Goal: Transaction & Acquisition: Purchase product/service

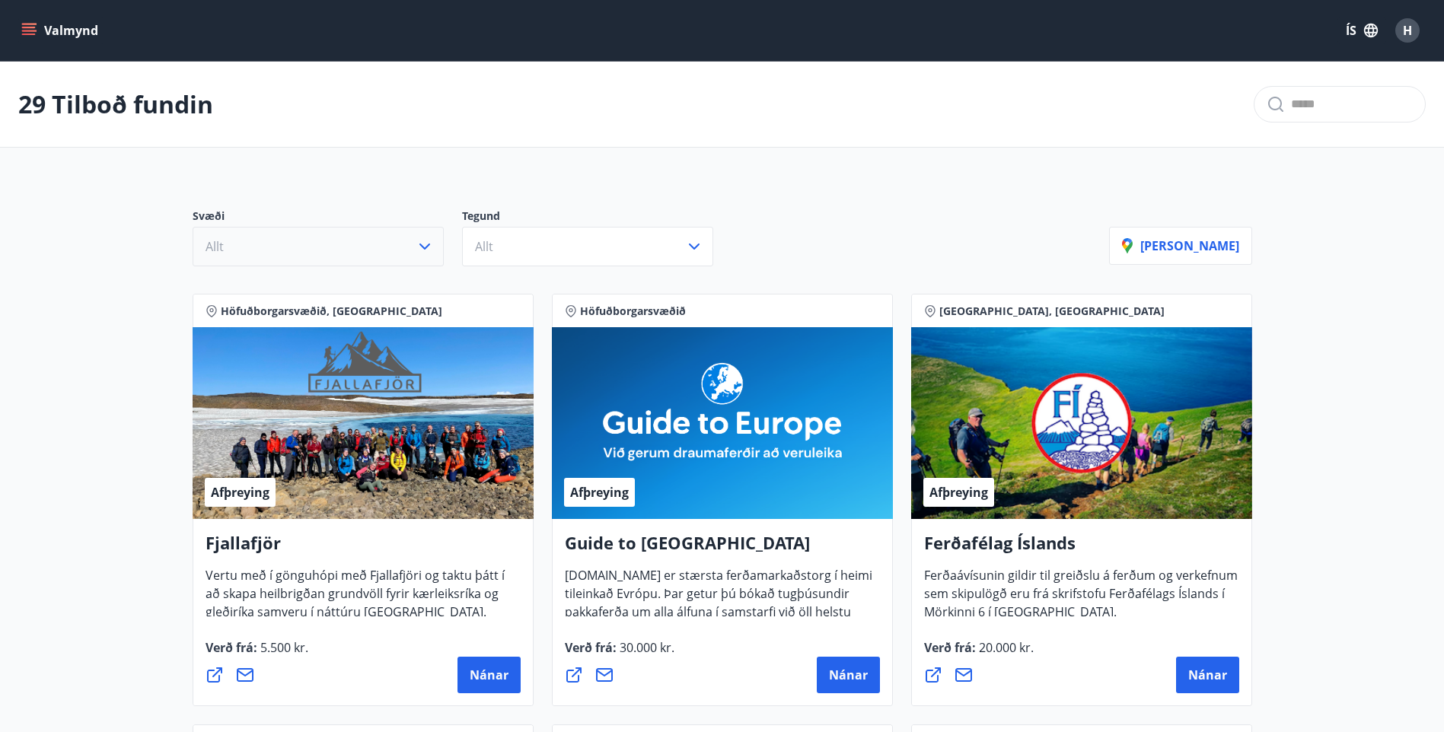
click at [336, 240] on button "Allt" at bounding box center [318, 247] width 251 height 40
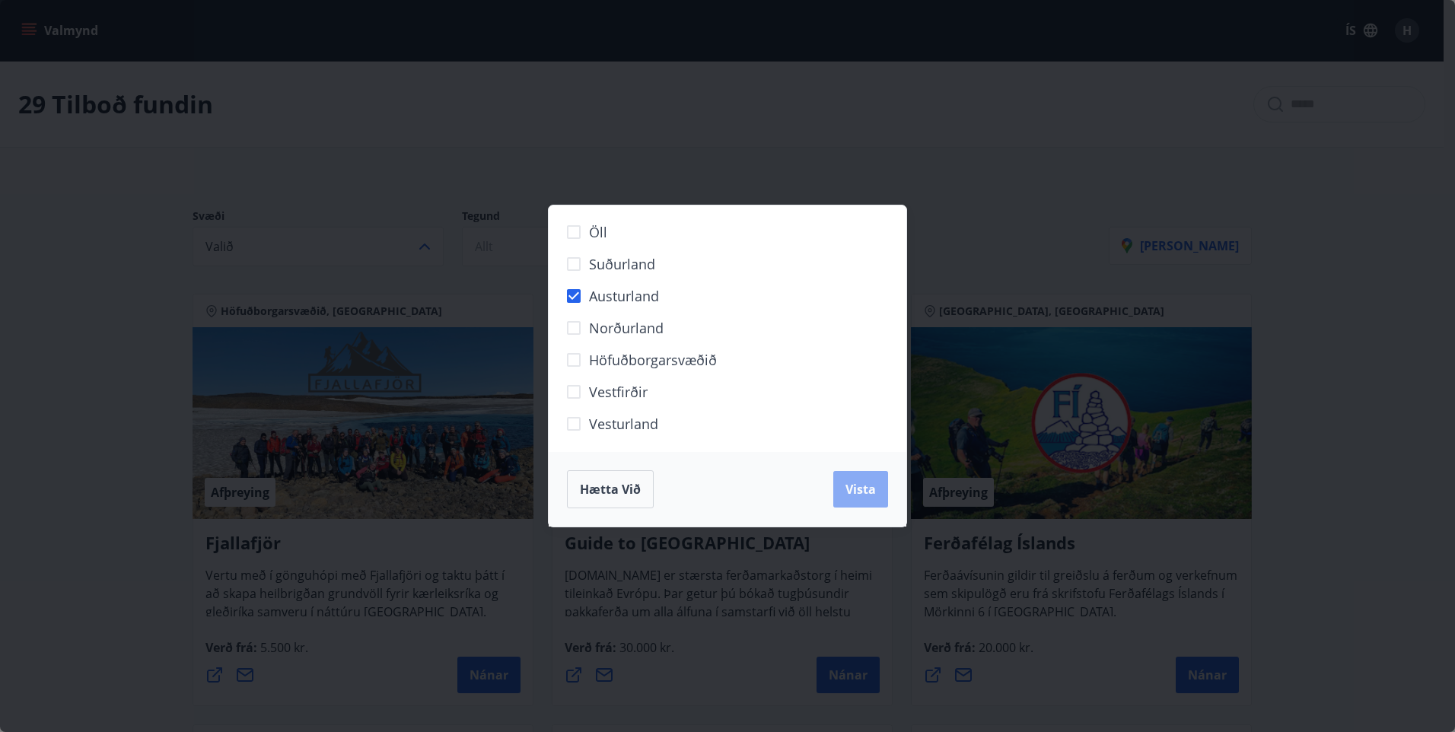
click at [862, 500] on button "Vista" at bounding box center [861, 489] width 55 height 37
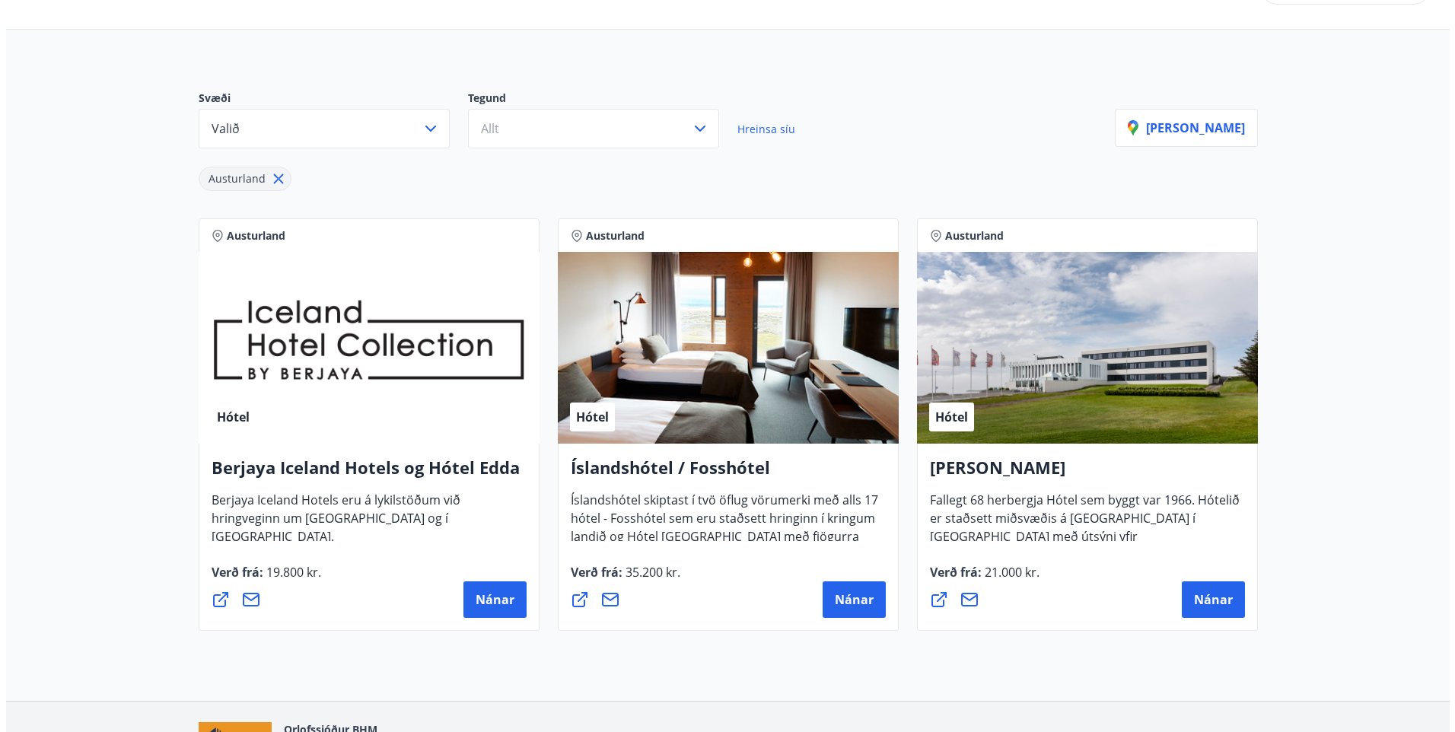
scroll to position [152, 0]
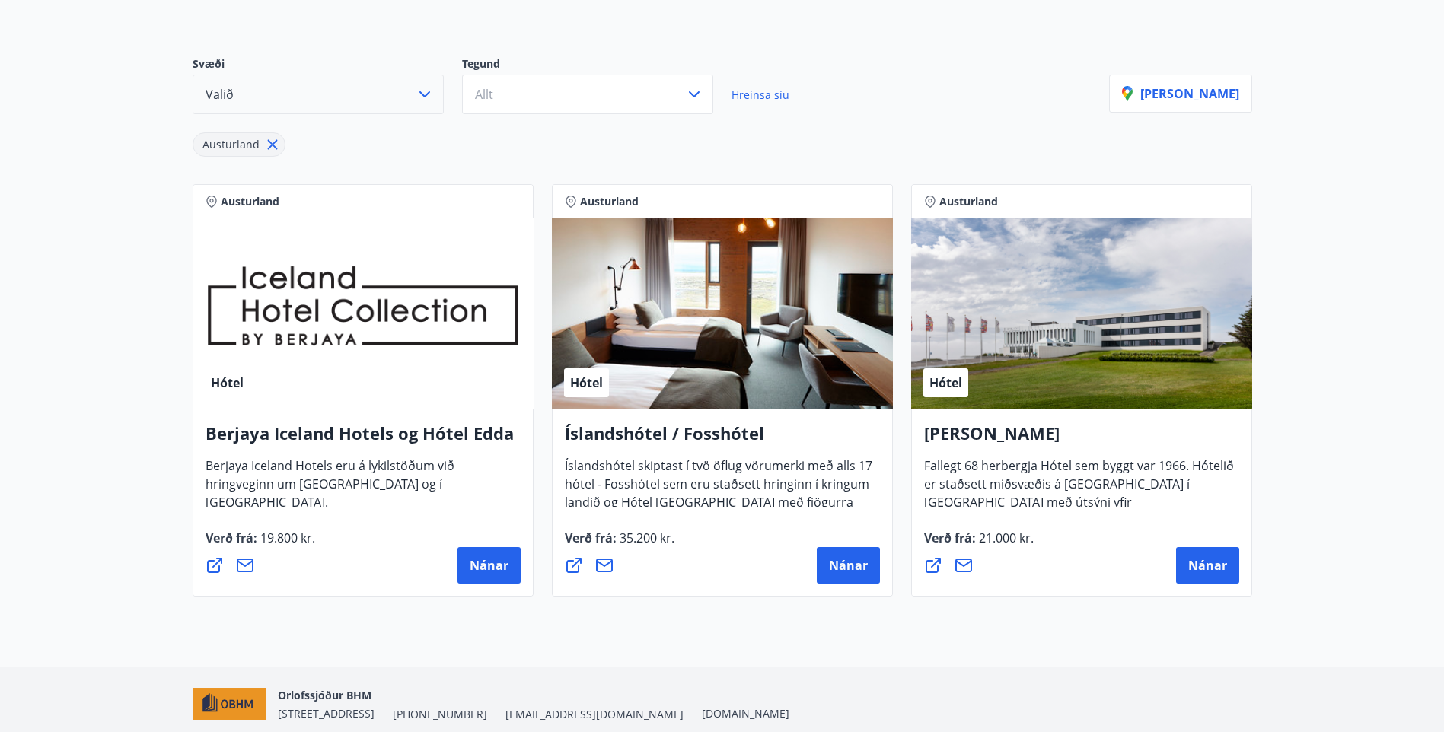
click at [363, 102] on button "Valið" at bounding box center [318, 95] width 251 height 40
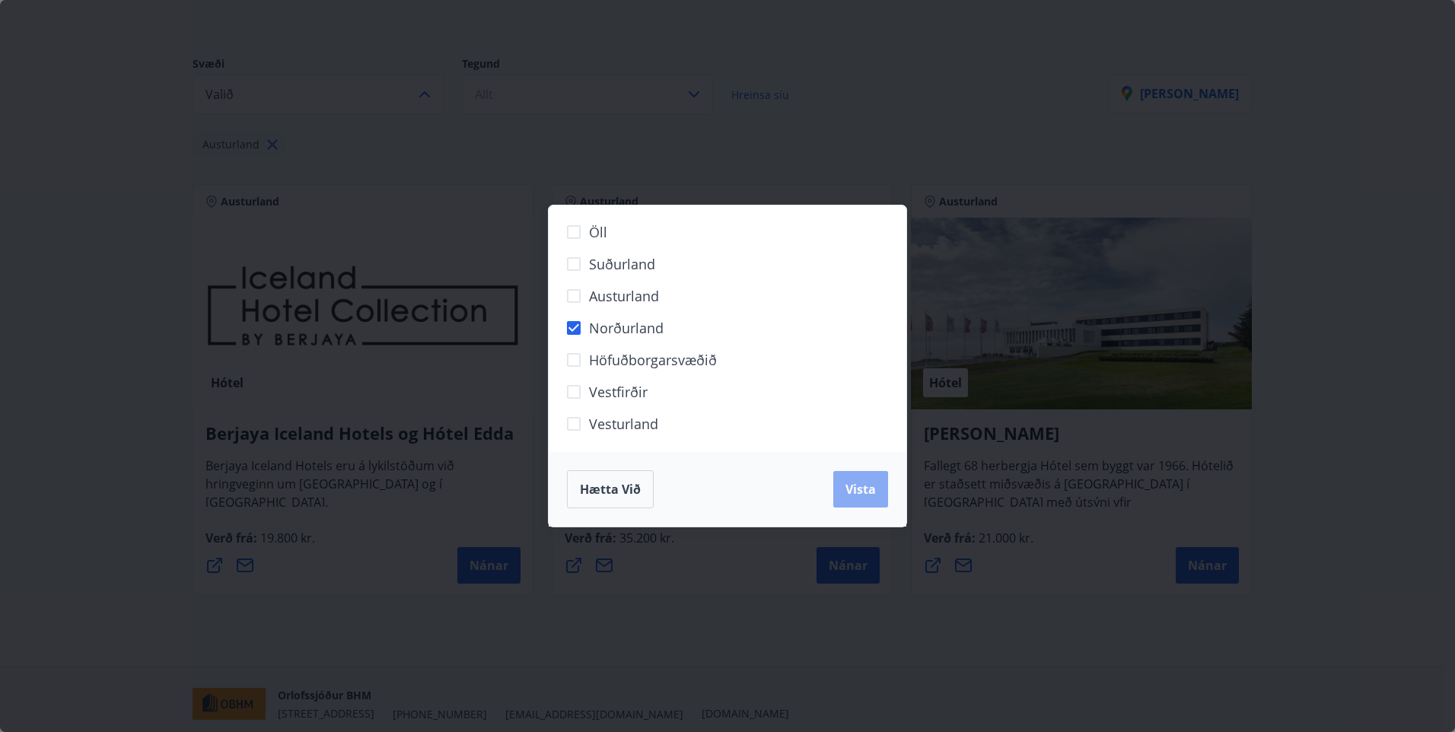
click at [856, 498] on button "Vista" at bounding box center [861, 489] width 55 height 37
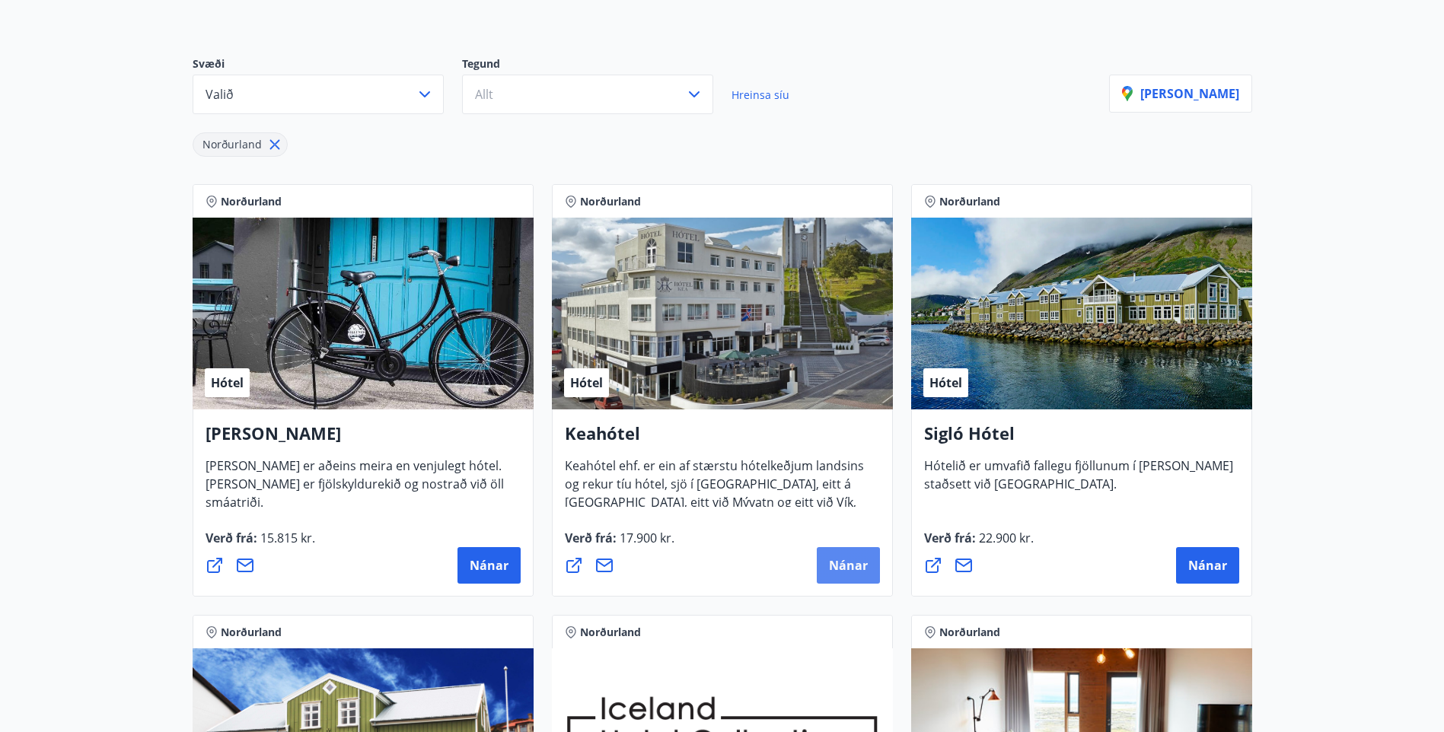
click at [846, 557] on span "Nánar" at bounding box center [848, 565] width 39 height 17
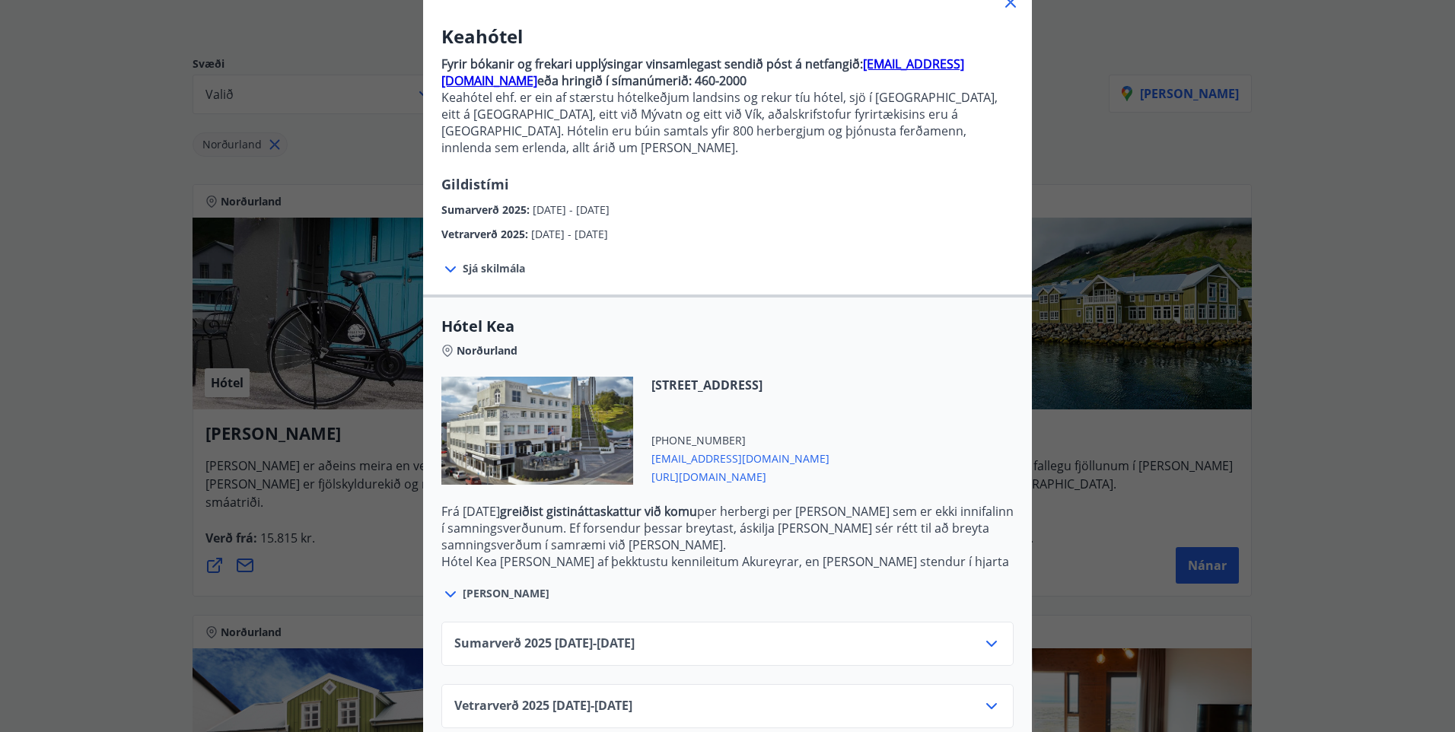
scroll to position [120, 0]
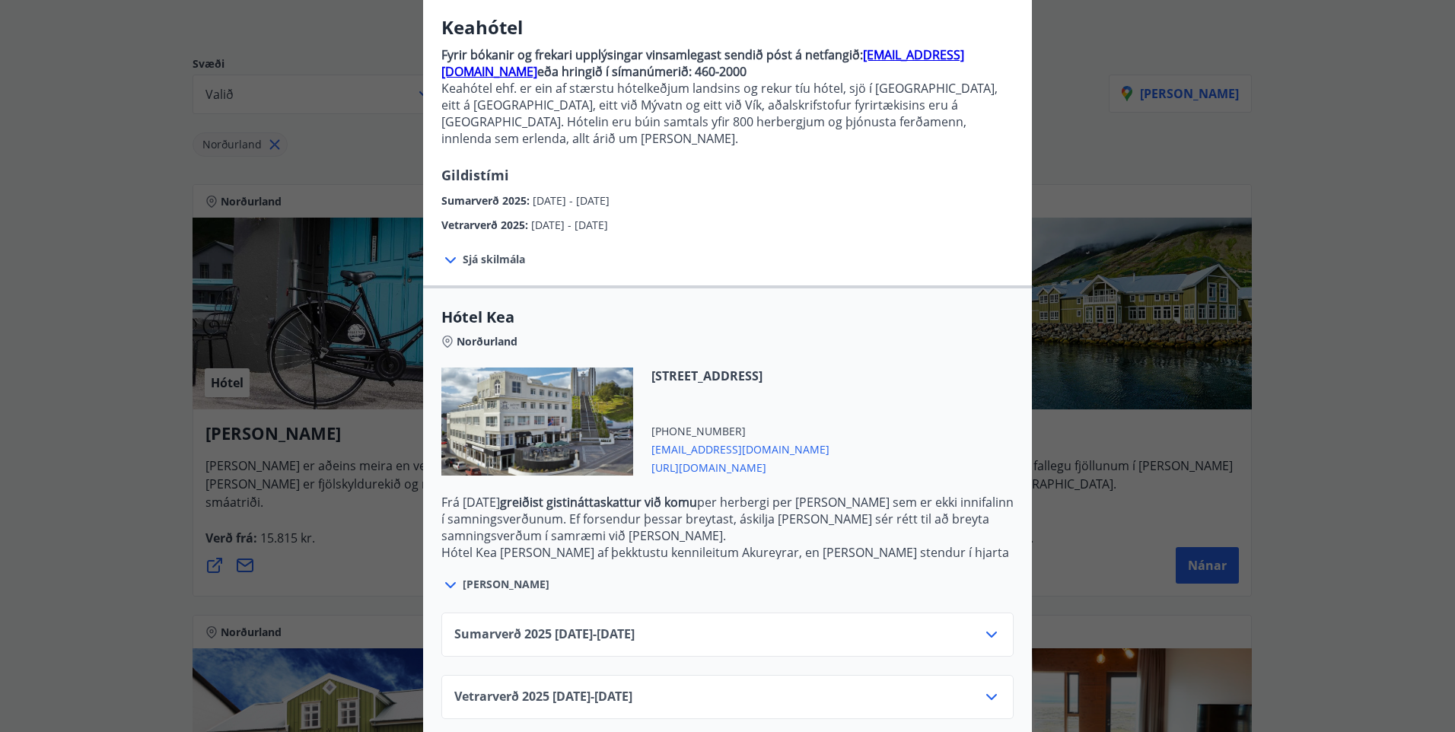
click at [802, 626] on div "Sumarverð [PHONE_NUMBER][DATE] - [DATE]" at bounding box center [727, 641] width 547 height 30
click at [987, 626] on icon at bounding box center [992, 635] width 18 height 18
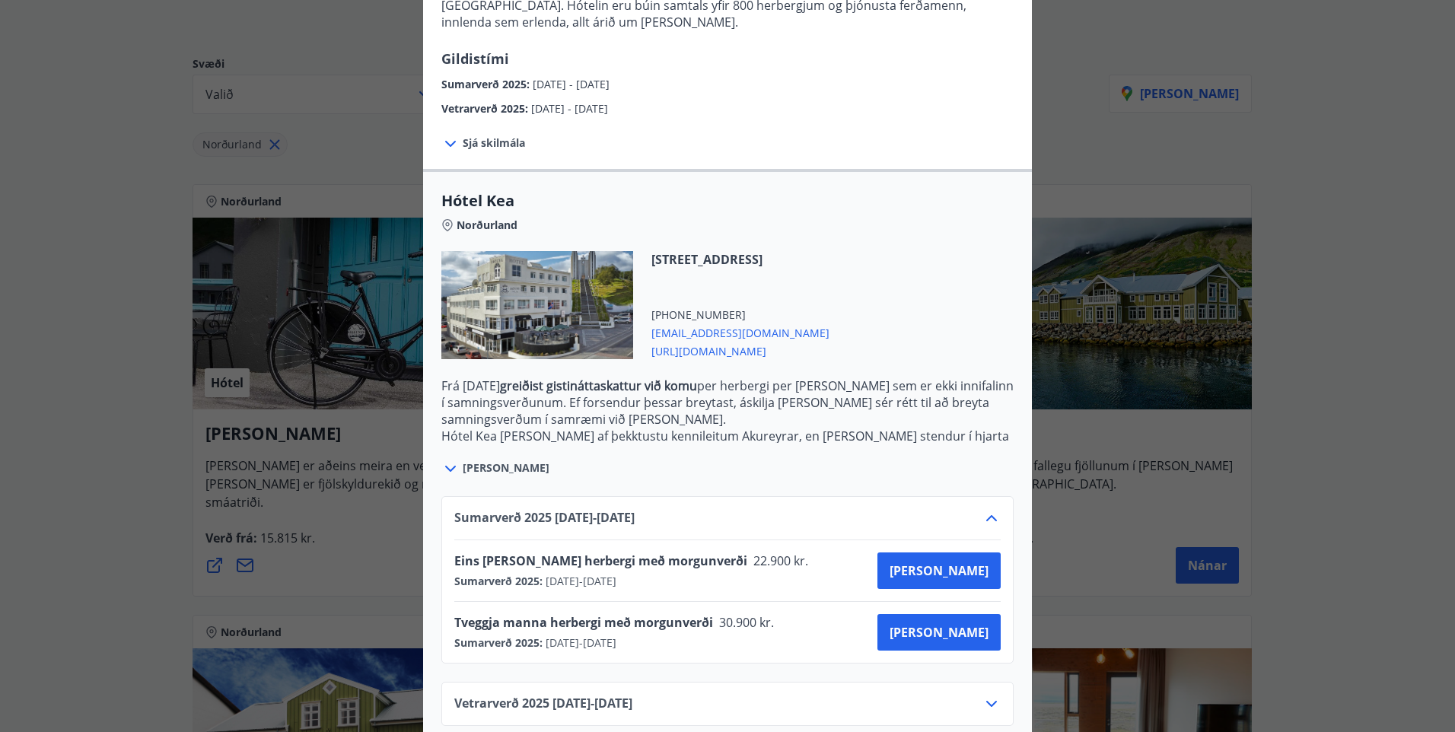
scroll to position [243, 0]
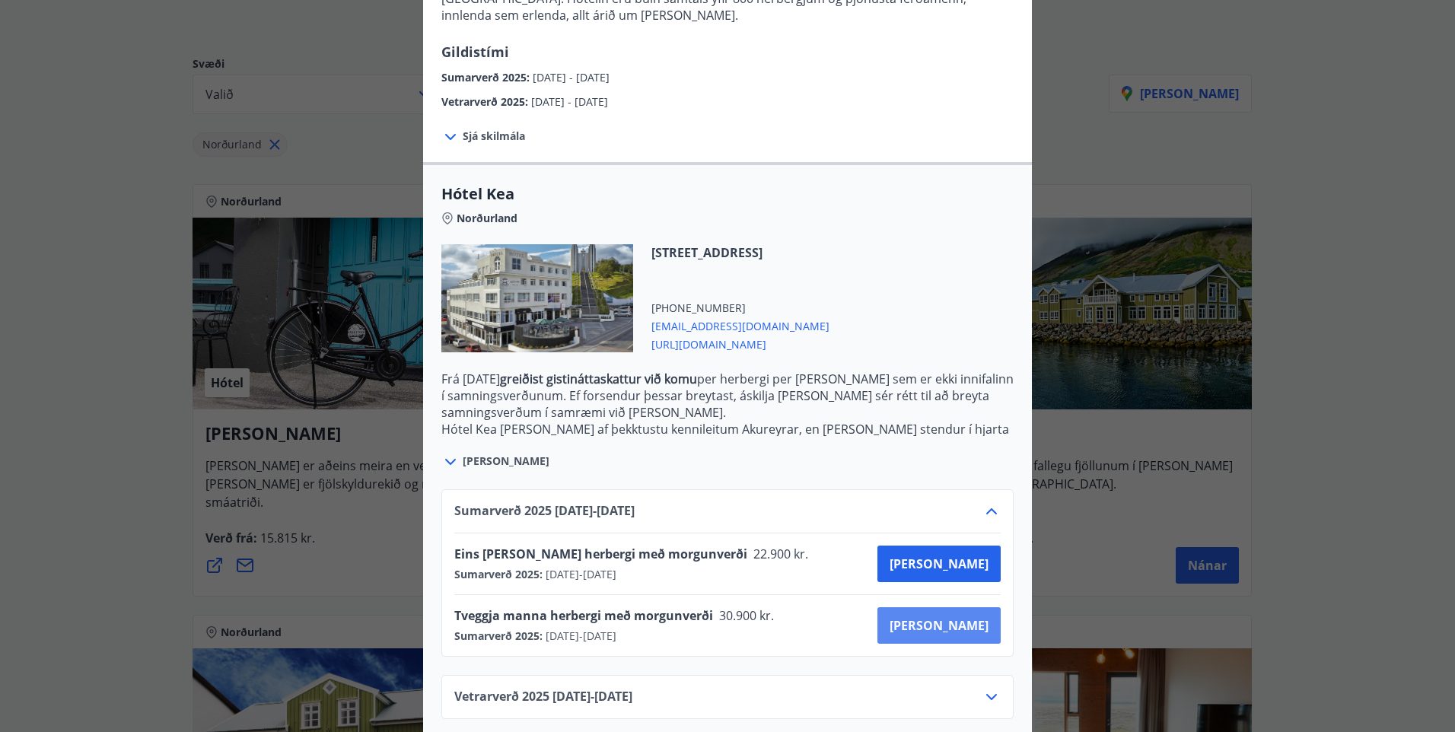
click at [941, 607] on button "[PERSON_NAME]" at bounding box center [939, 625] width 123 height 37
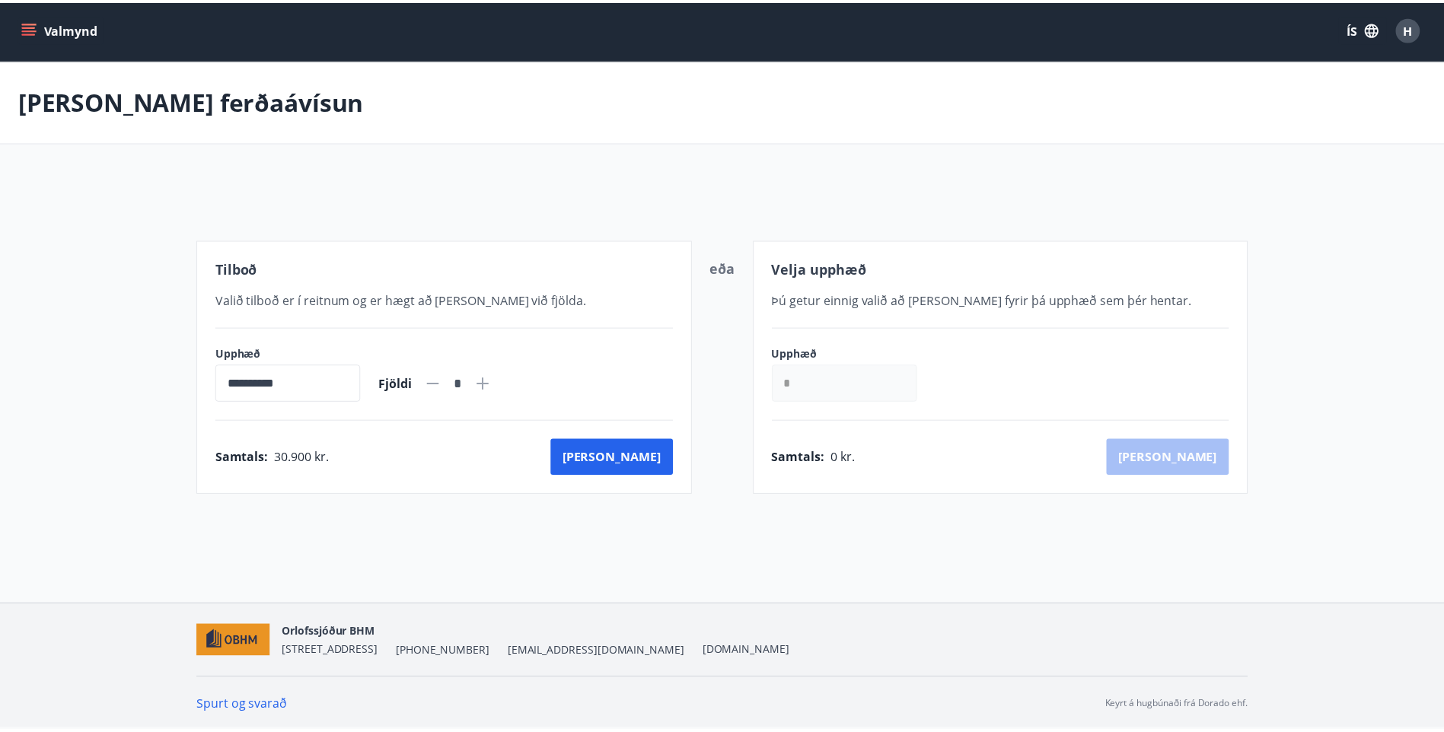
scroll to position [2, 0]
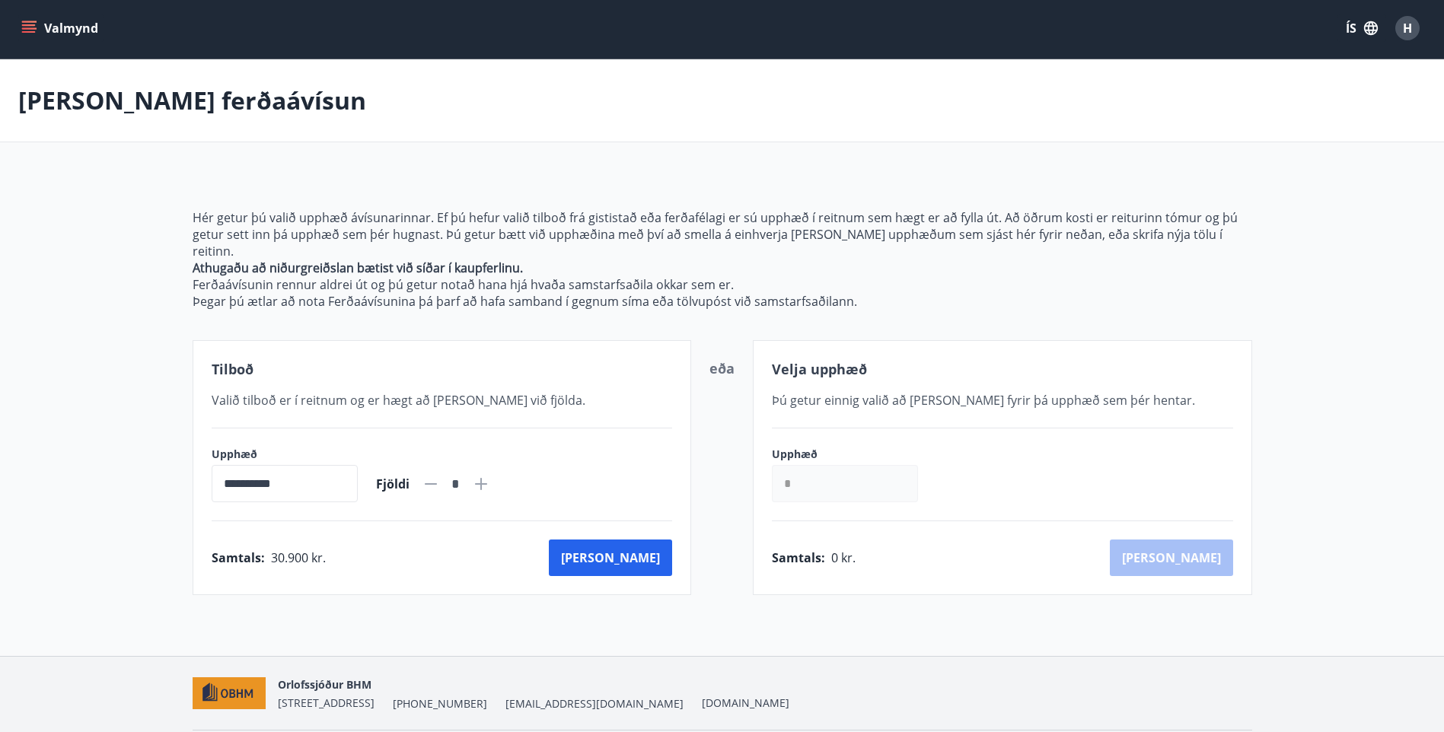
click at [490, 475] on icon at bounding box center [481, 484] width 18 height 18
click at [440, 475] on icon at bounding box center [431, 484] width 18 height 18
type input "*"
click at [633, 540] on button "[PERSON_NAME]" at bounding box center [610, 558] width 123 height 37
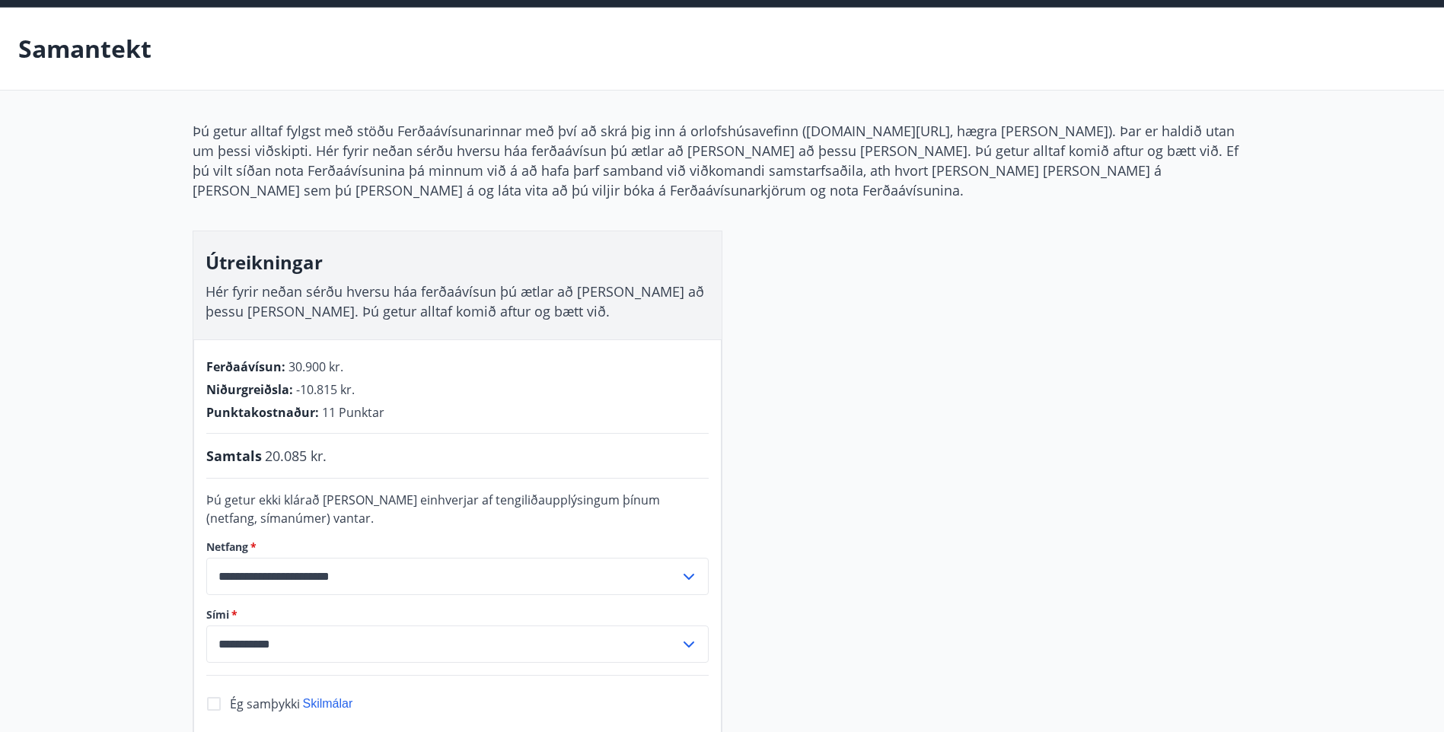
scroll to position [155, 0]
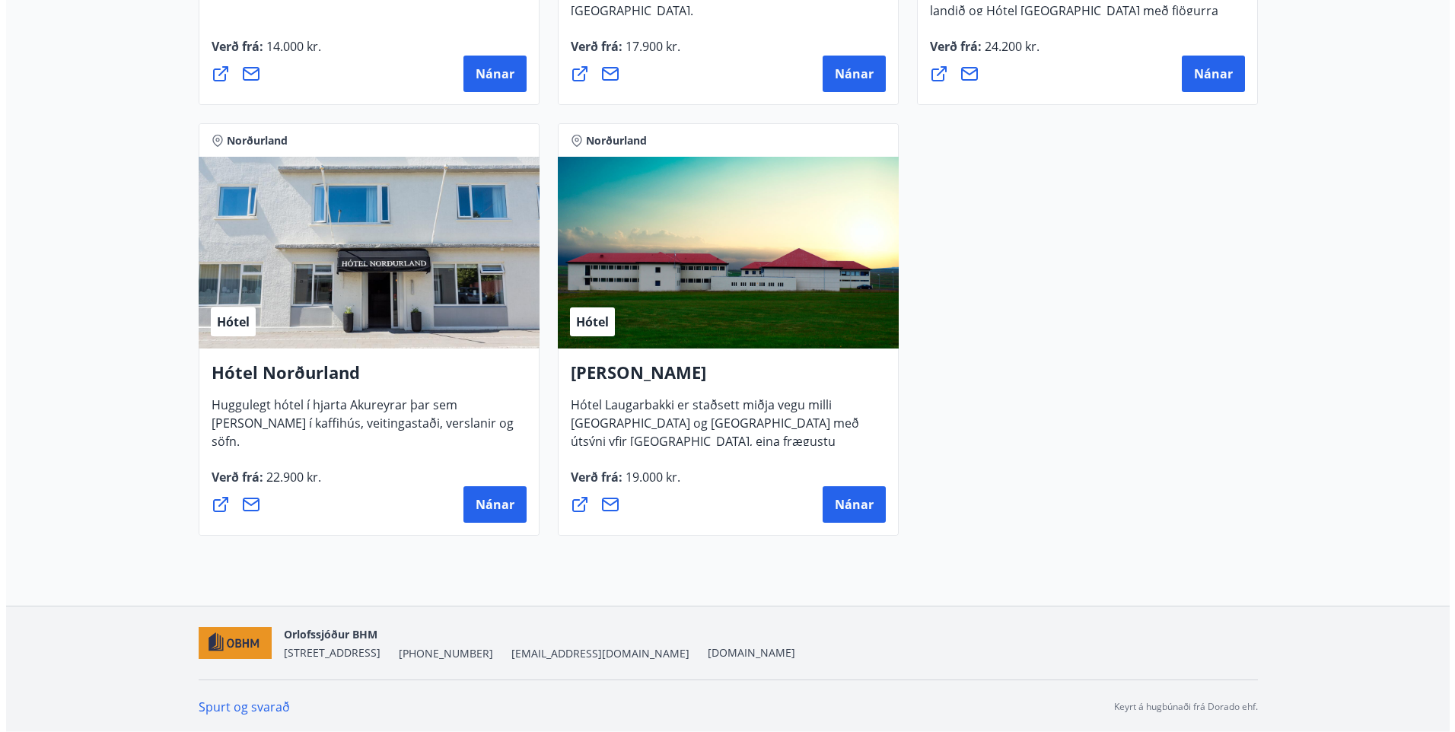
scroll to position [1076, 0]
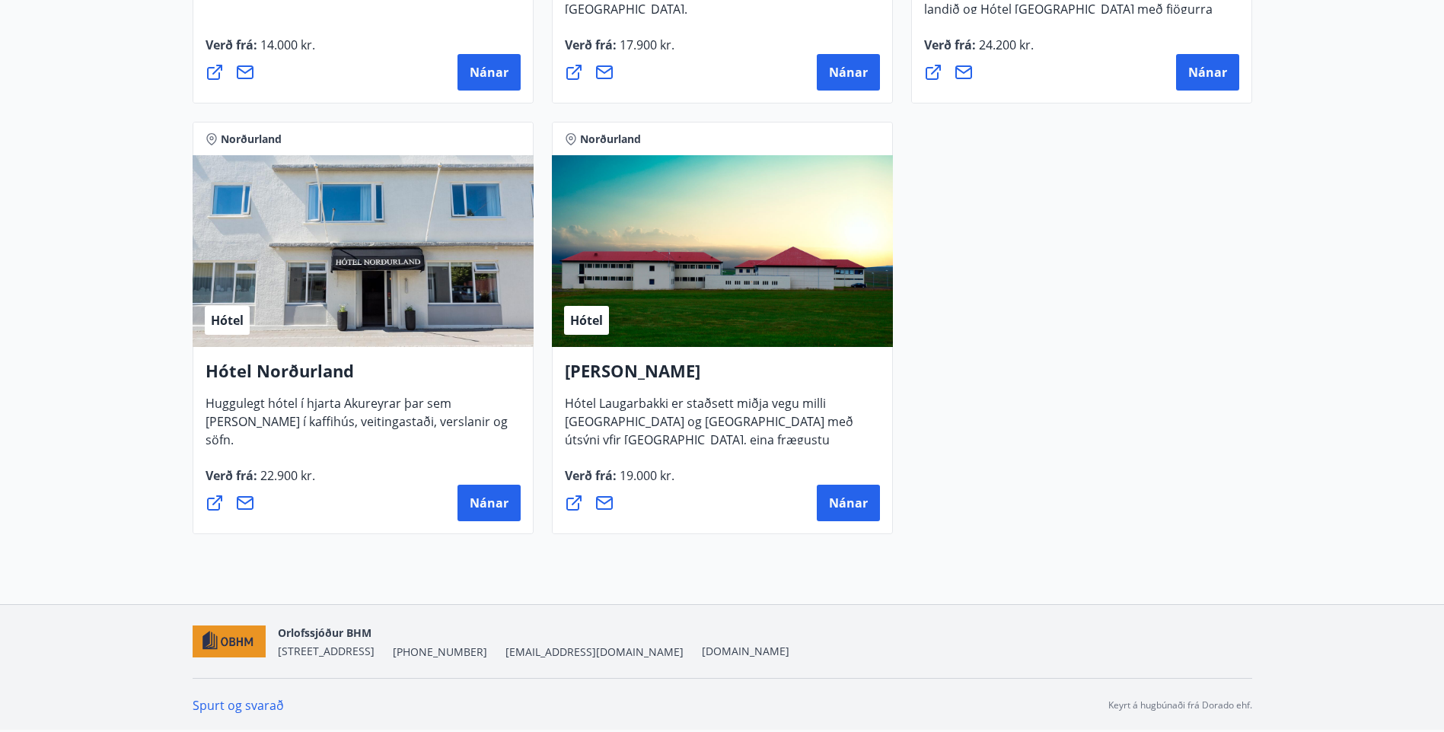
click at [283, 375] on h4 "Hótel Norðurland" at bounding box center [363, 376] width 315 height 35
click at [489, 506] on span "Nánar" at bounding box center [489, 503] width 39 height 17
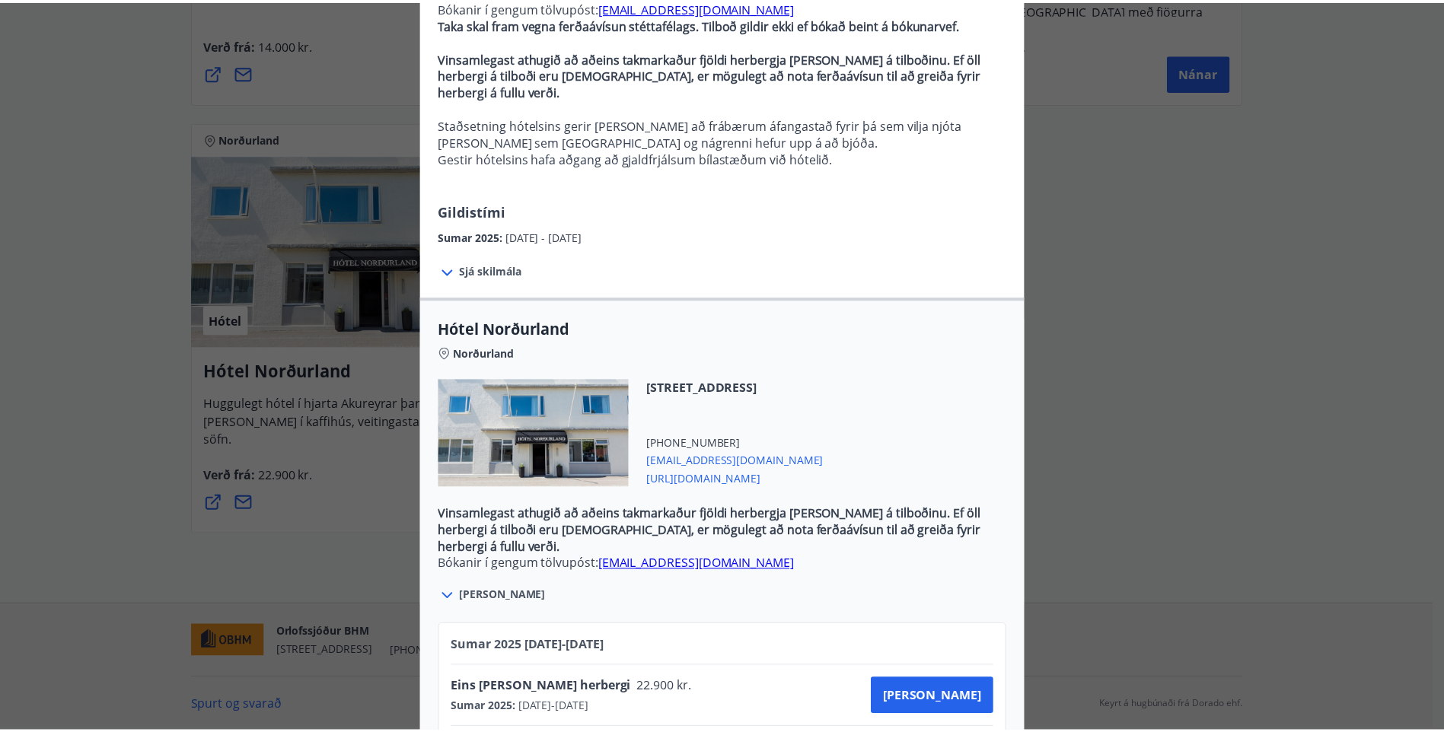
scroll to position [0, 0]
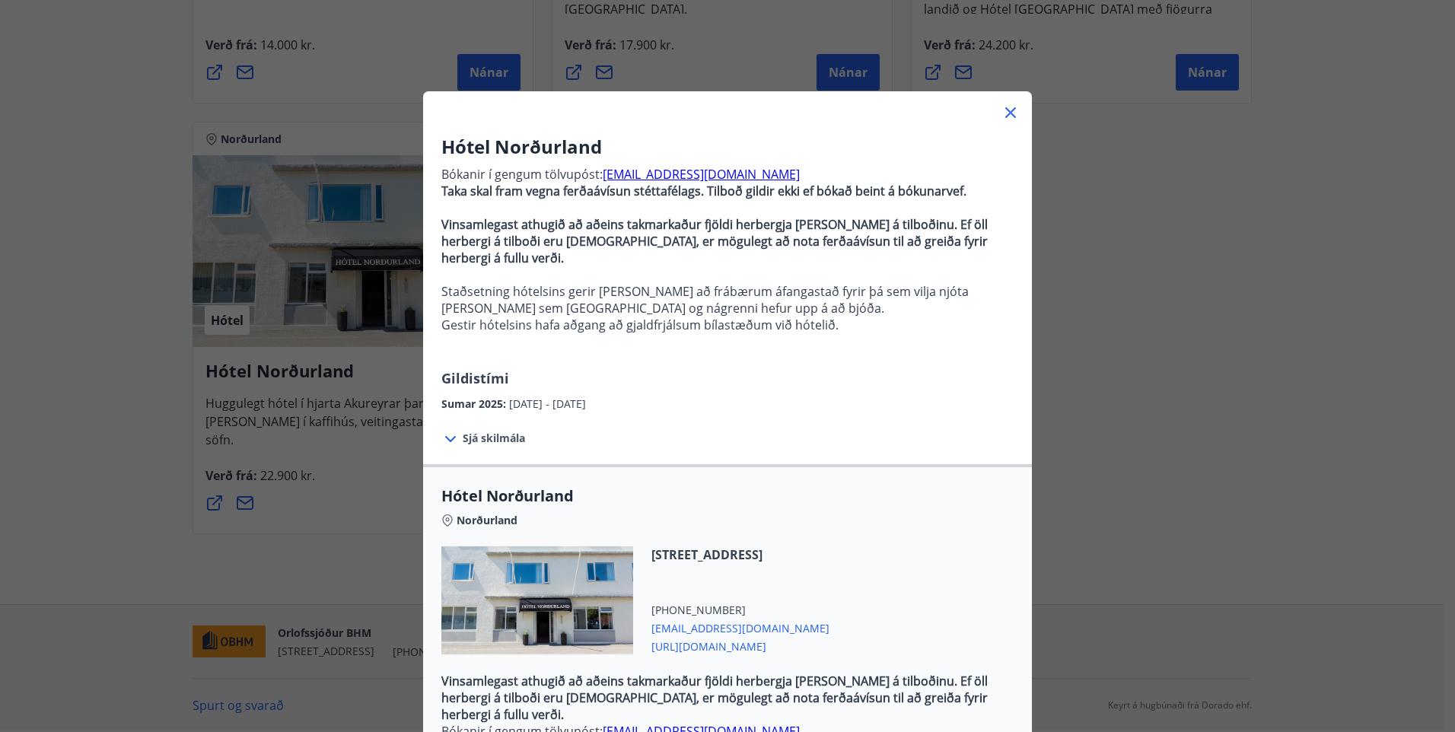
click at [1007, 109] on icon at bounding box center [1011, 113] width 18 height 18
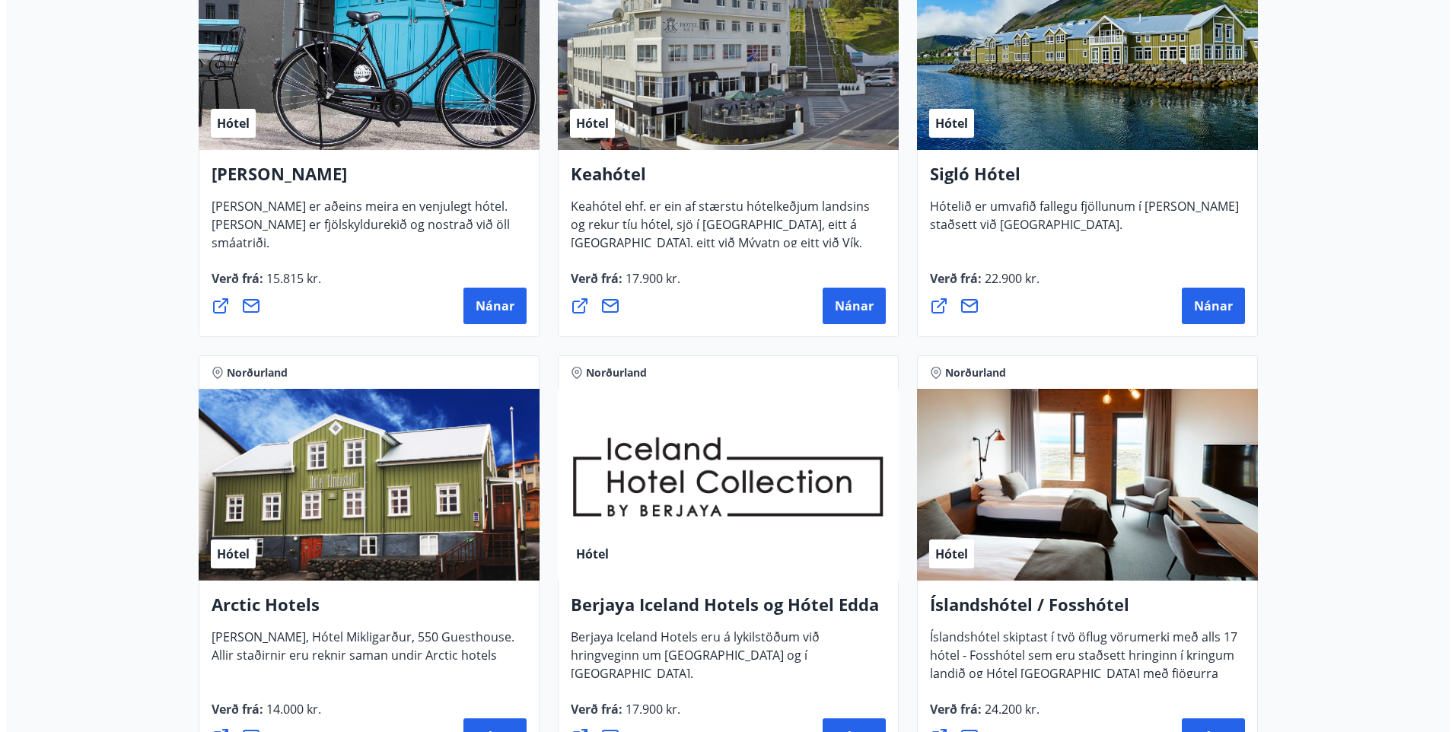
scroll to position [239, 0]
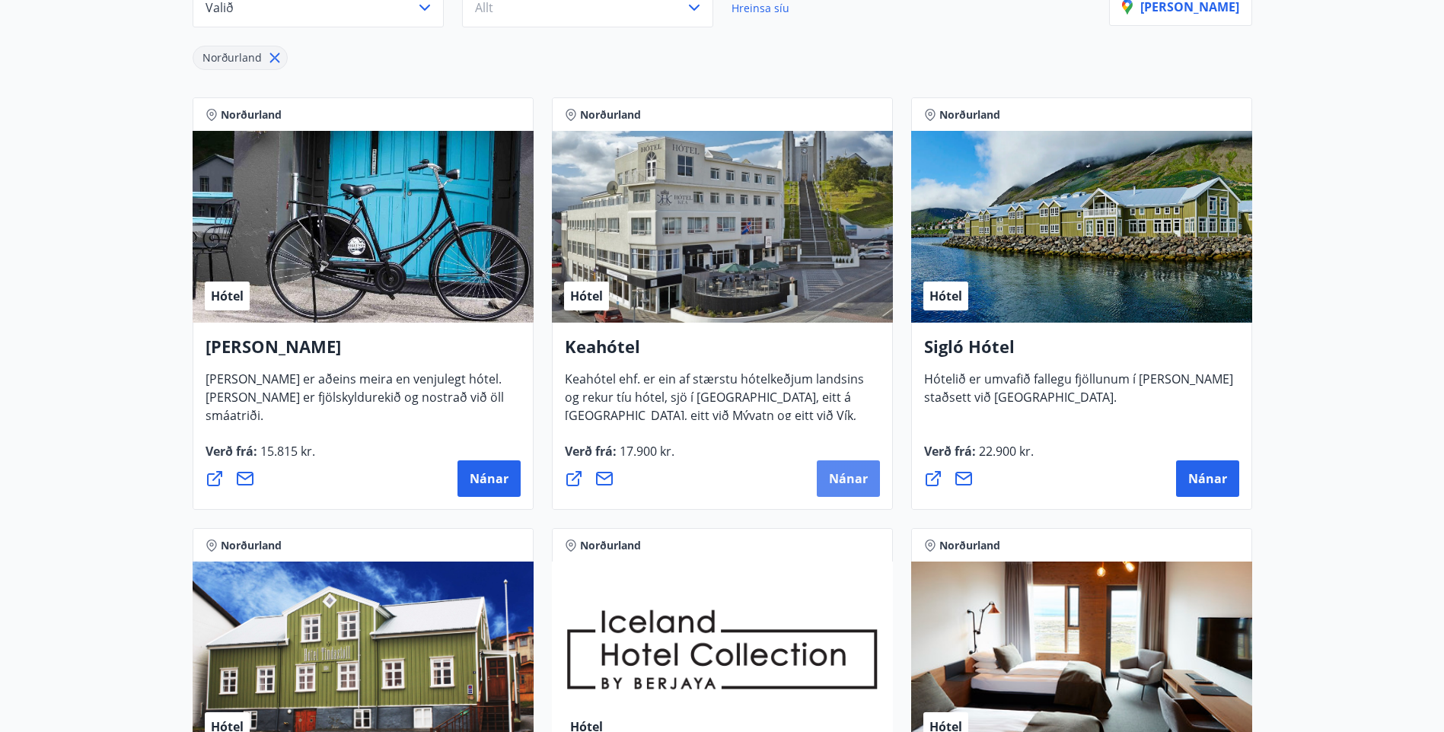
click at [846, 477] on span "Nánar" at bounding box center [848, 478] width 39 height 17
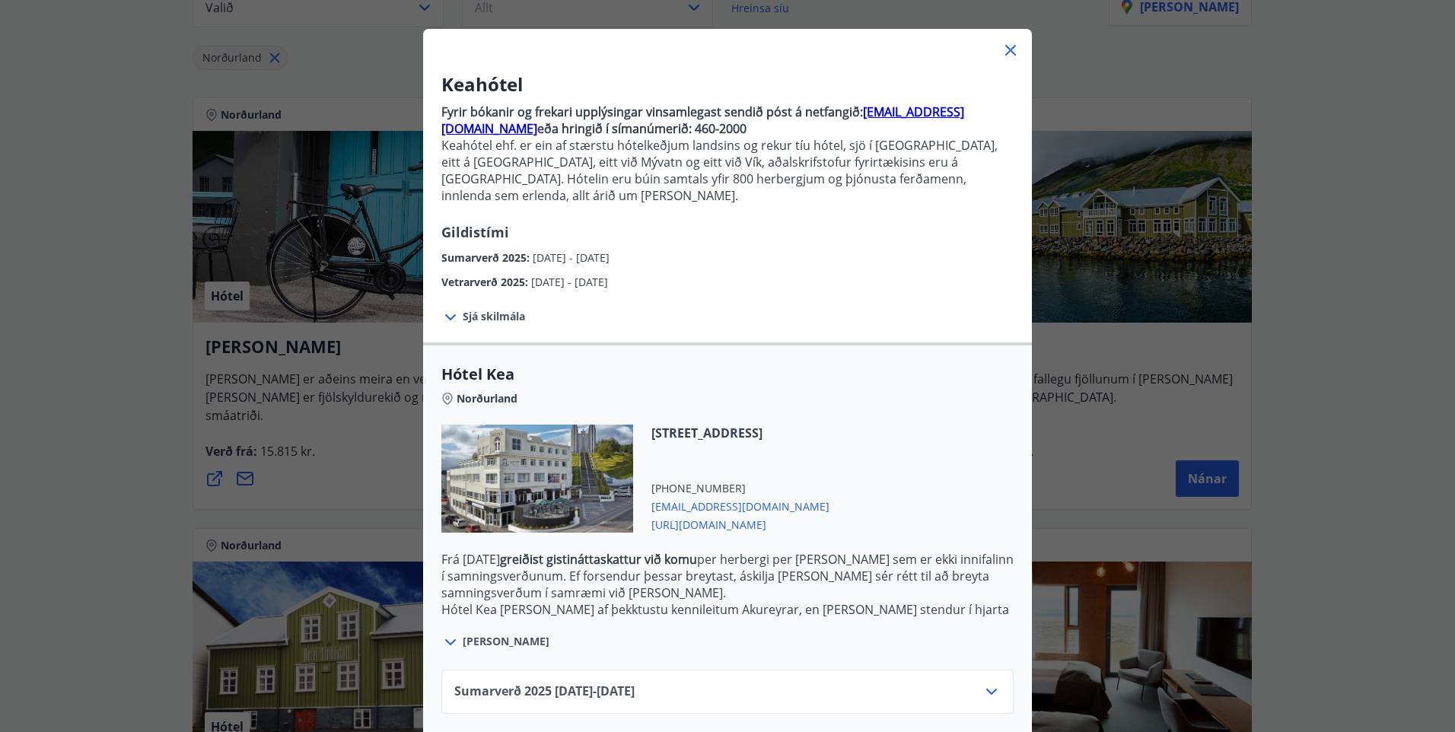
scroll to position [120, 0]
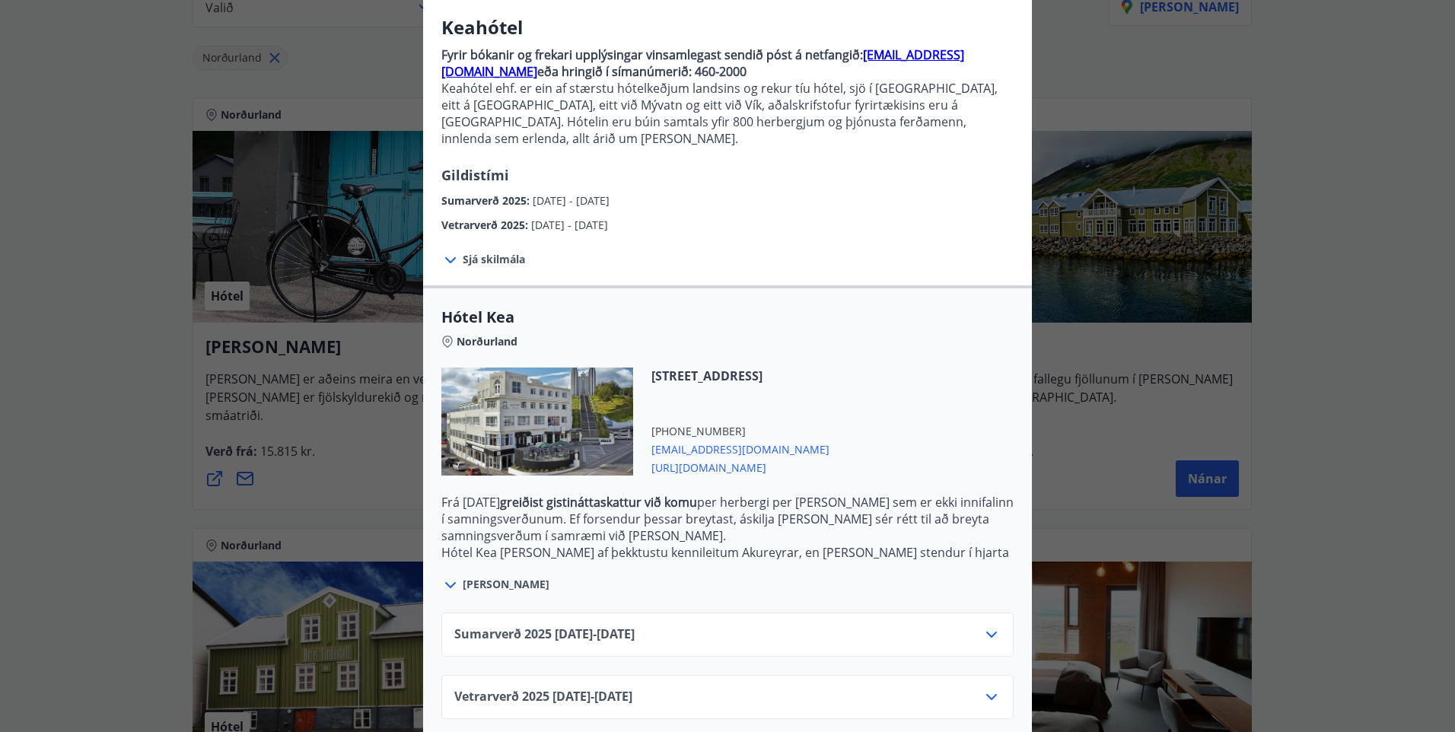
click at [785, 629] on div "Sumarverð [PHONE_NUMBER][DATE] - [DATE]" at bounding box center [727, 641] width 547 height 30
click at [985, 626] on icon at bounding box center [992, 635] width 18 height 18
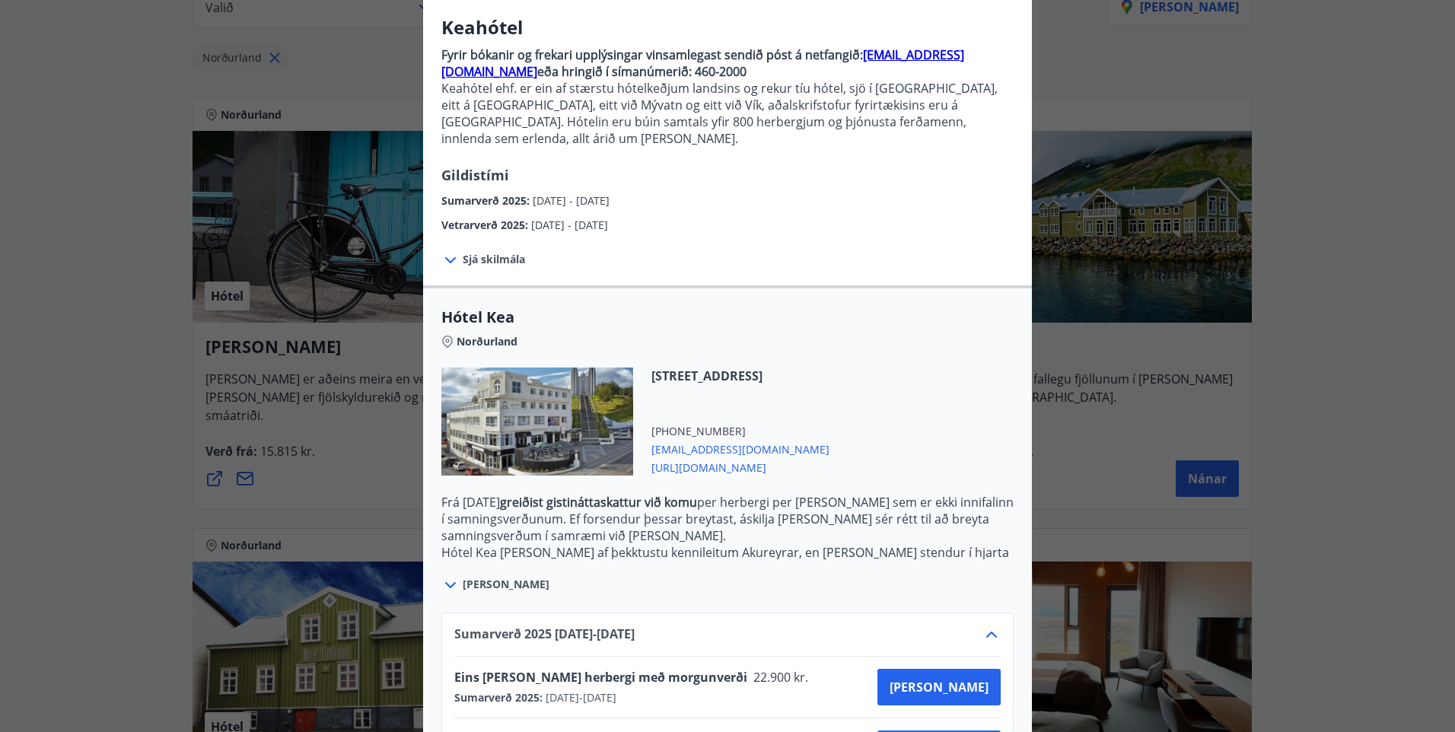
scroll to position [243, 0]
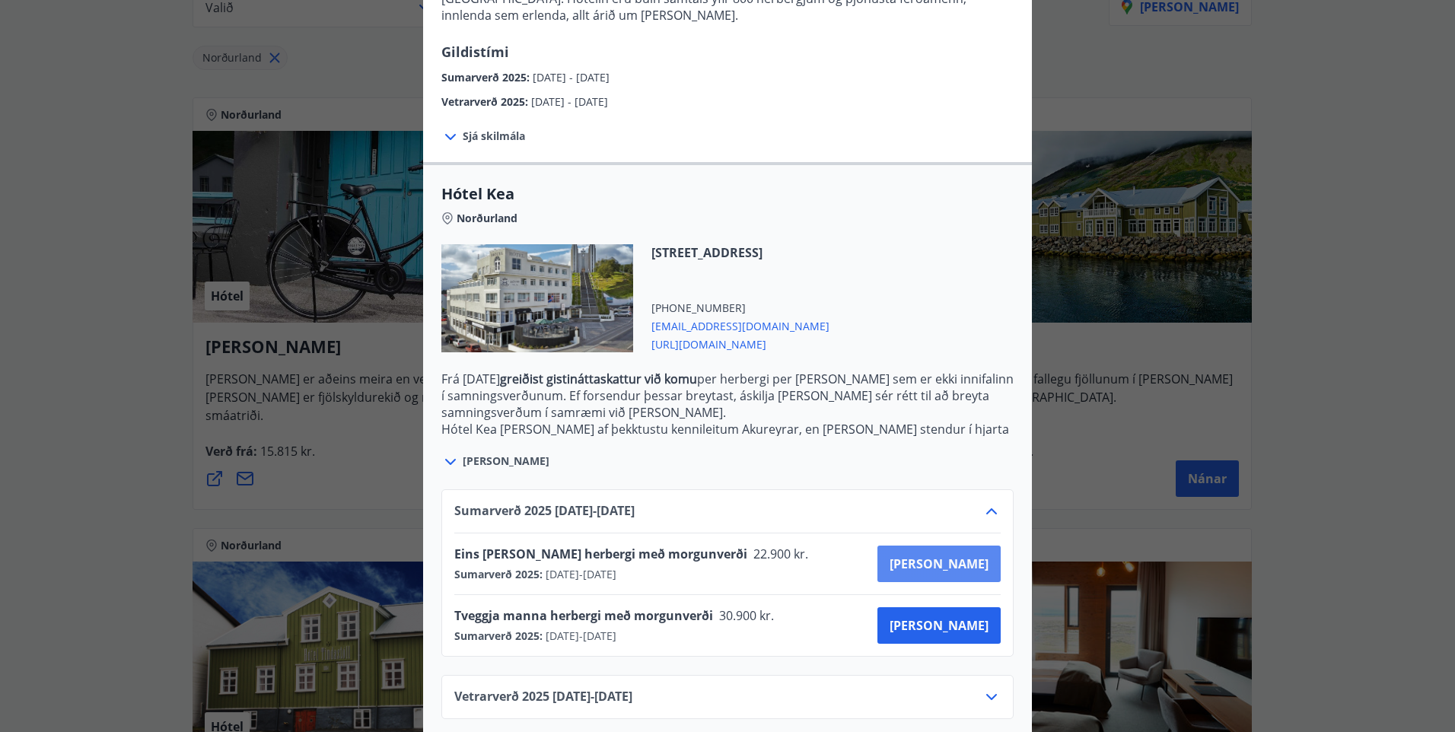
click at [951, 556] on span "[PERSON_NAME]" at bounding box center [939, 564] width 99 height 17
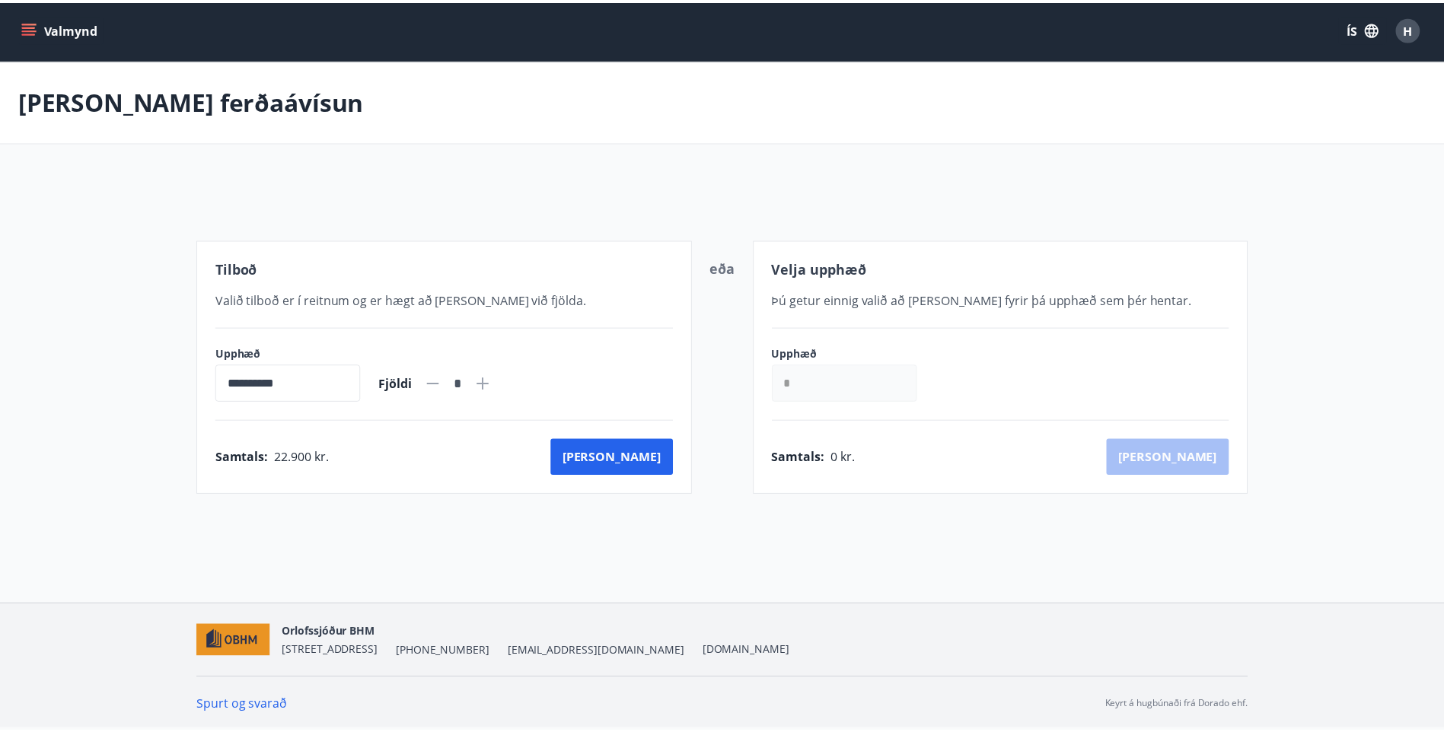
scroll to position [2, 0]
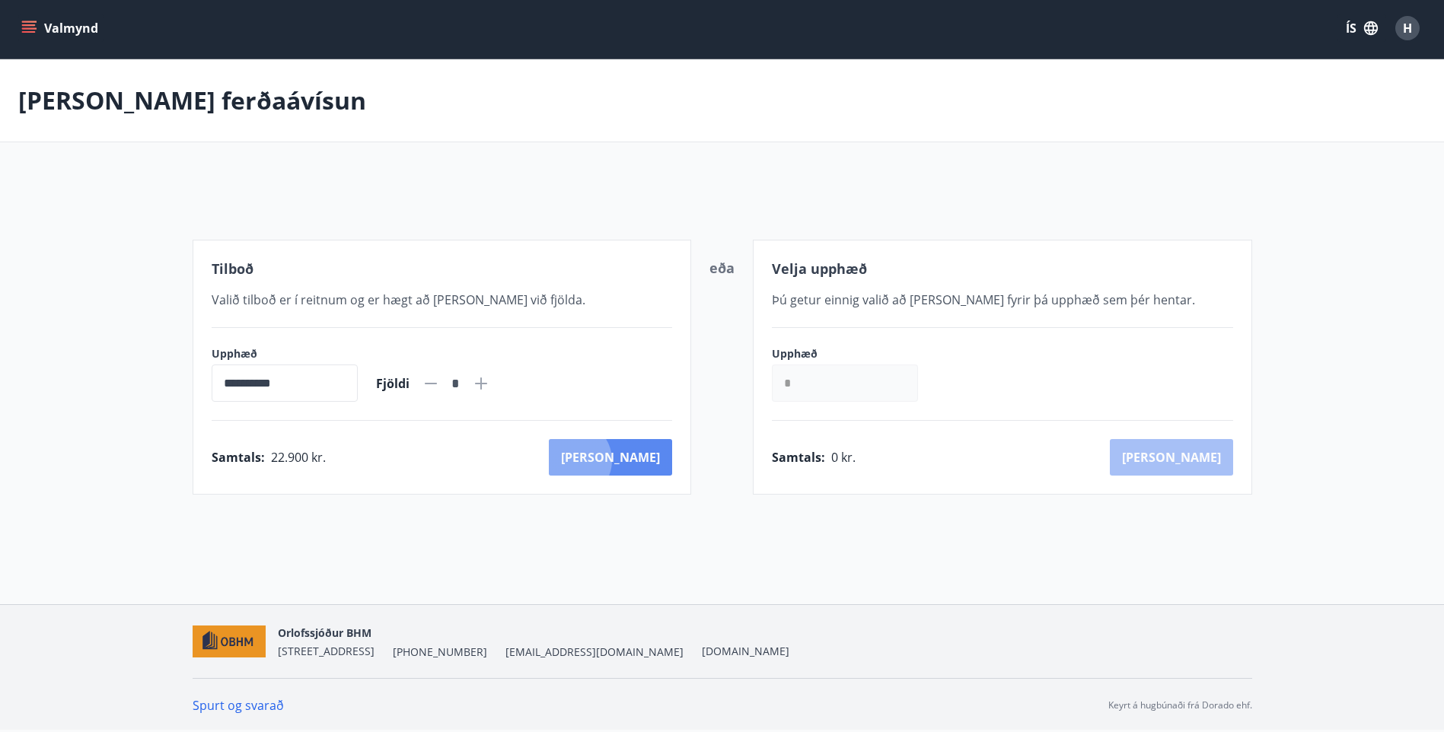
click at [639, 461] on button "[PERSON_NAME]" at bounding box center [610, 457] width 123 height 37
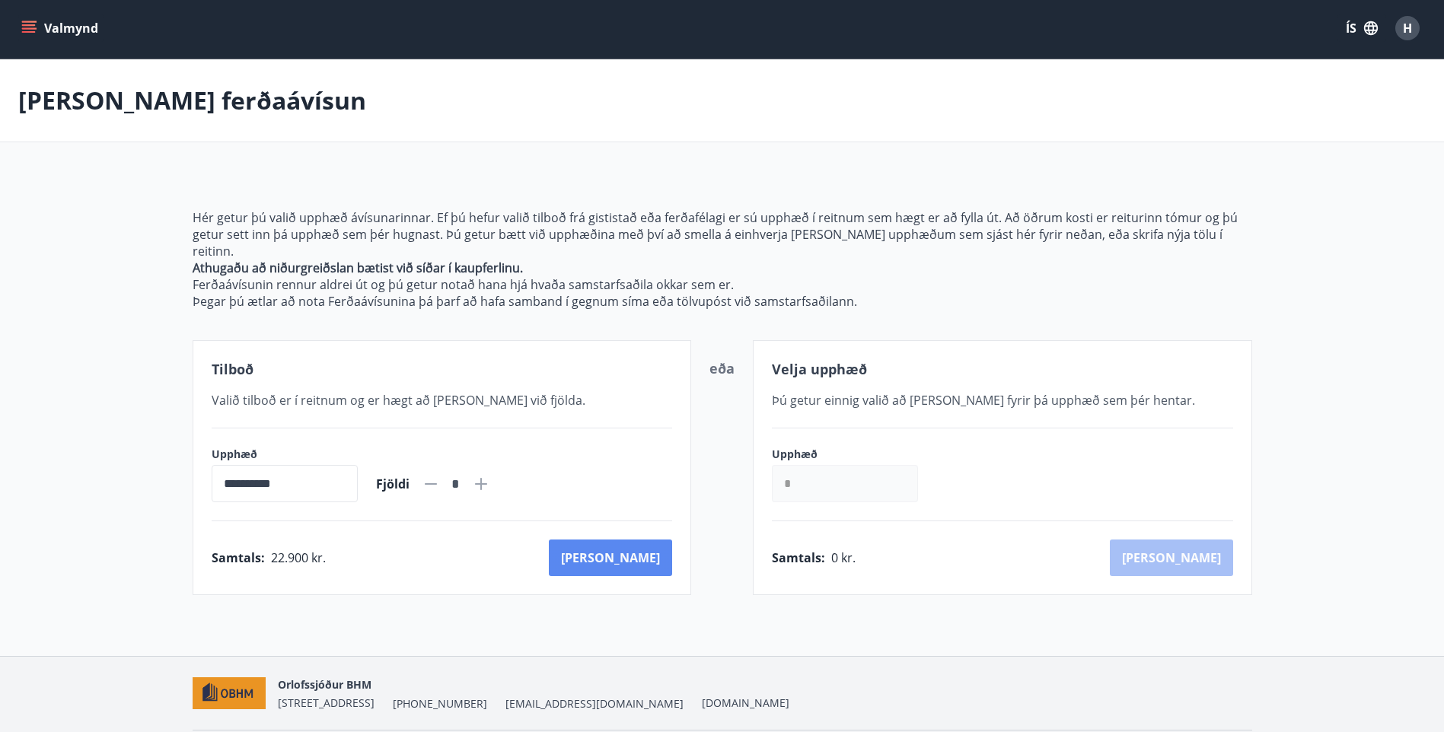
click at [649, 540] on button "[PERSON_NAME]" at bounding box center [610, 558] width 123 height 37
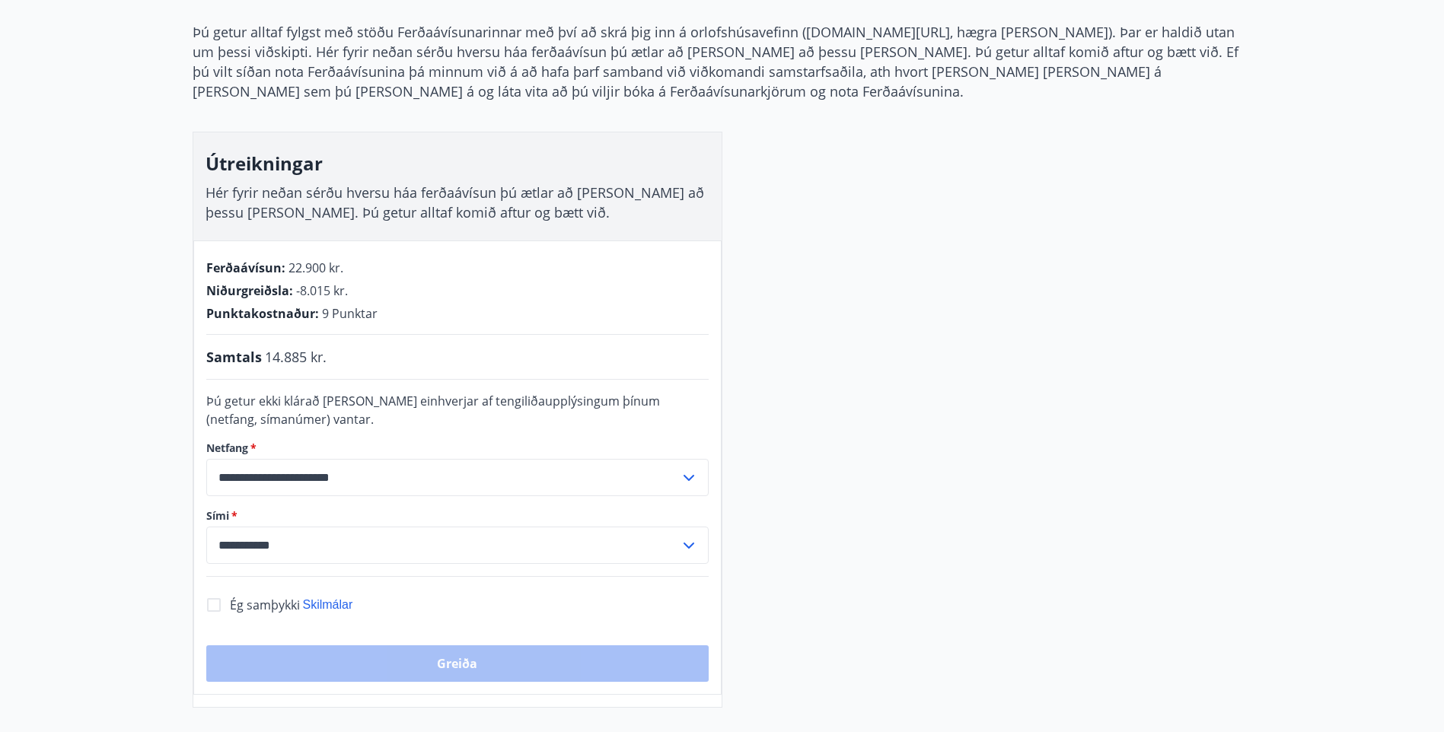
scroll to position [155, 0]
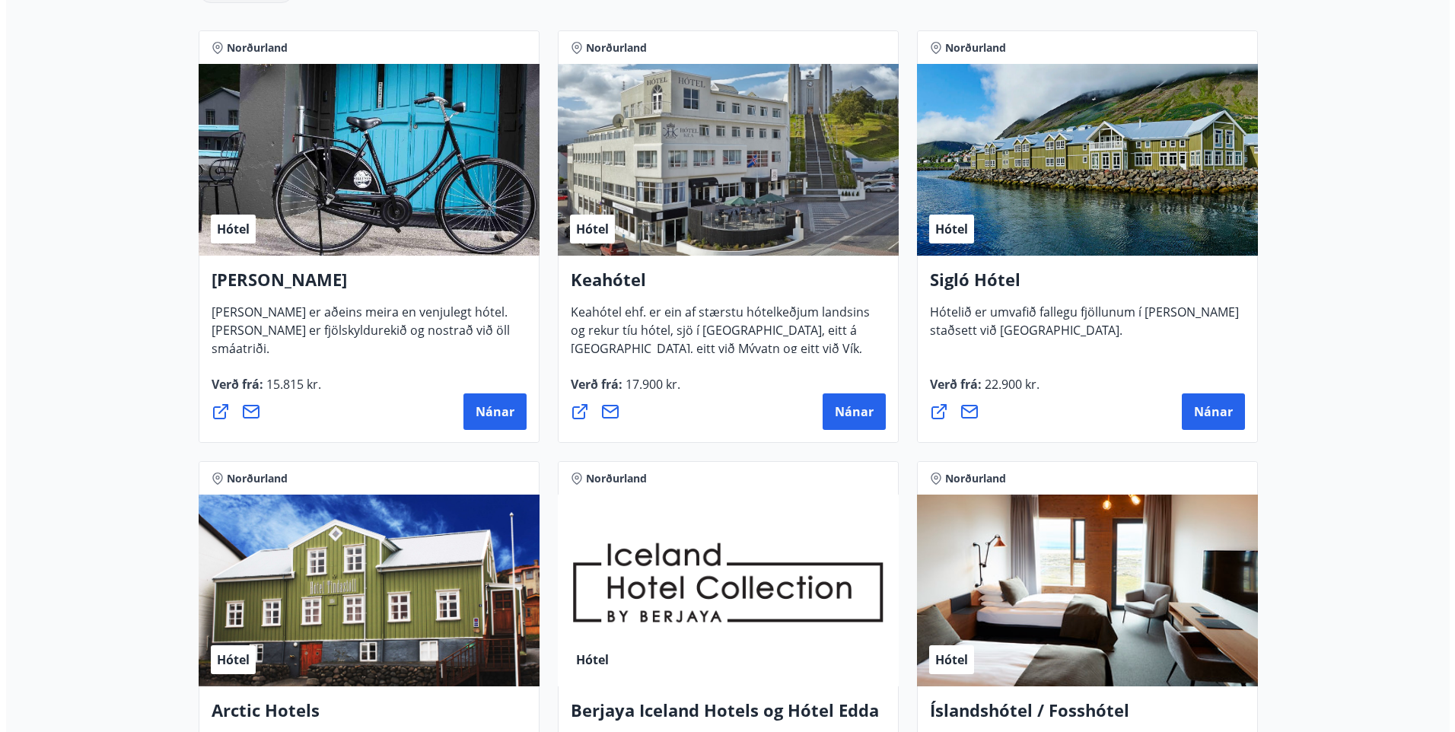
scroll to position [307, 0]
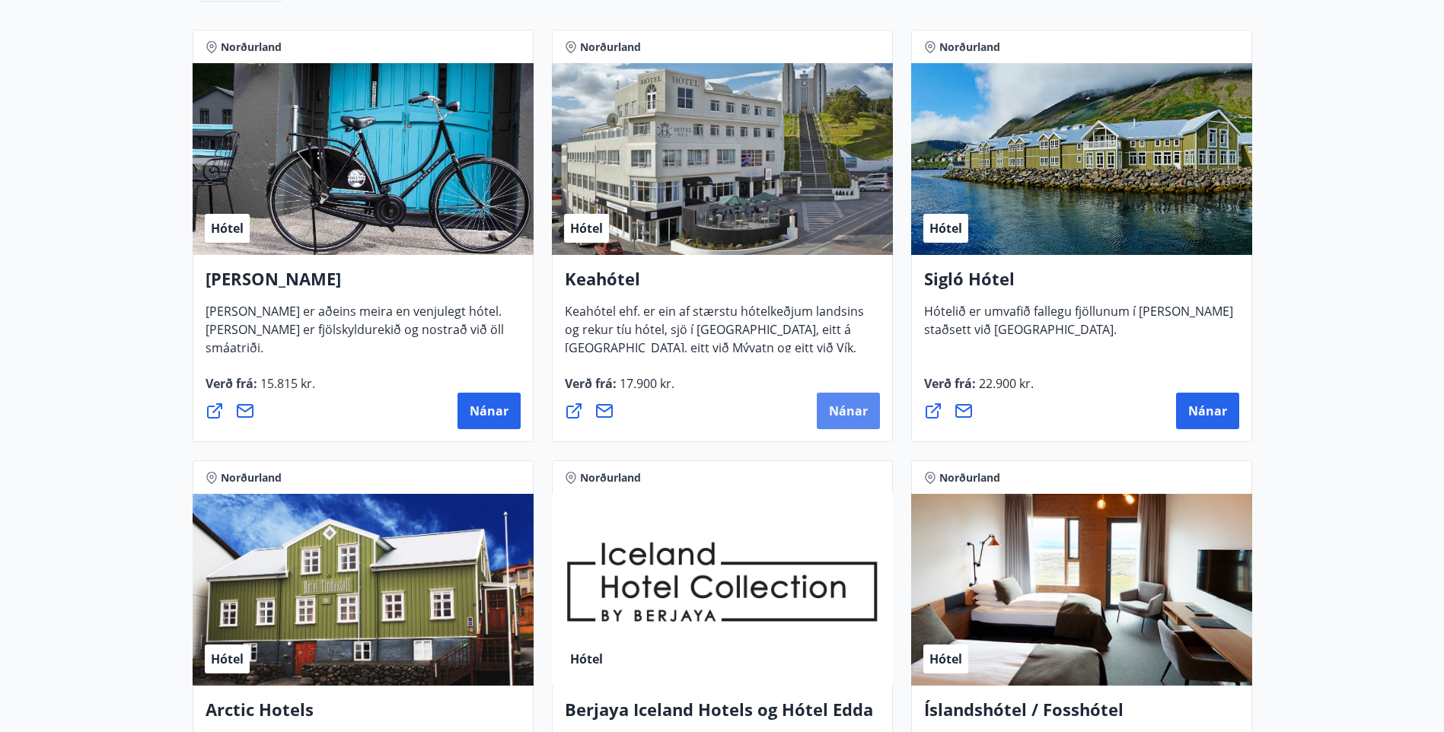
click at [843, 400] on button "Nánar" at bounding box center [848, 411] width 63 height 37
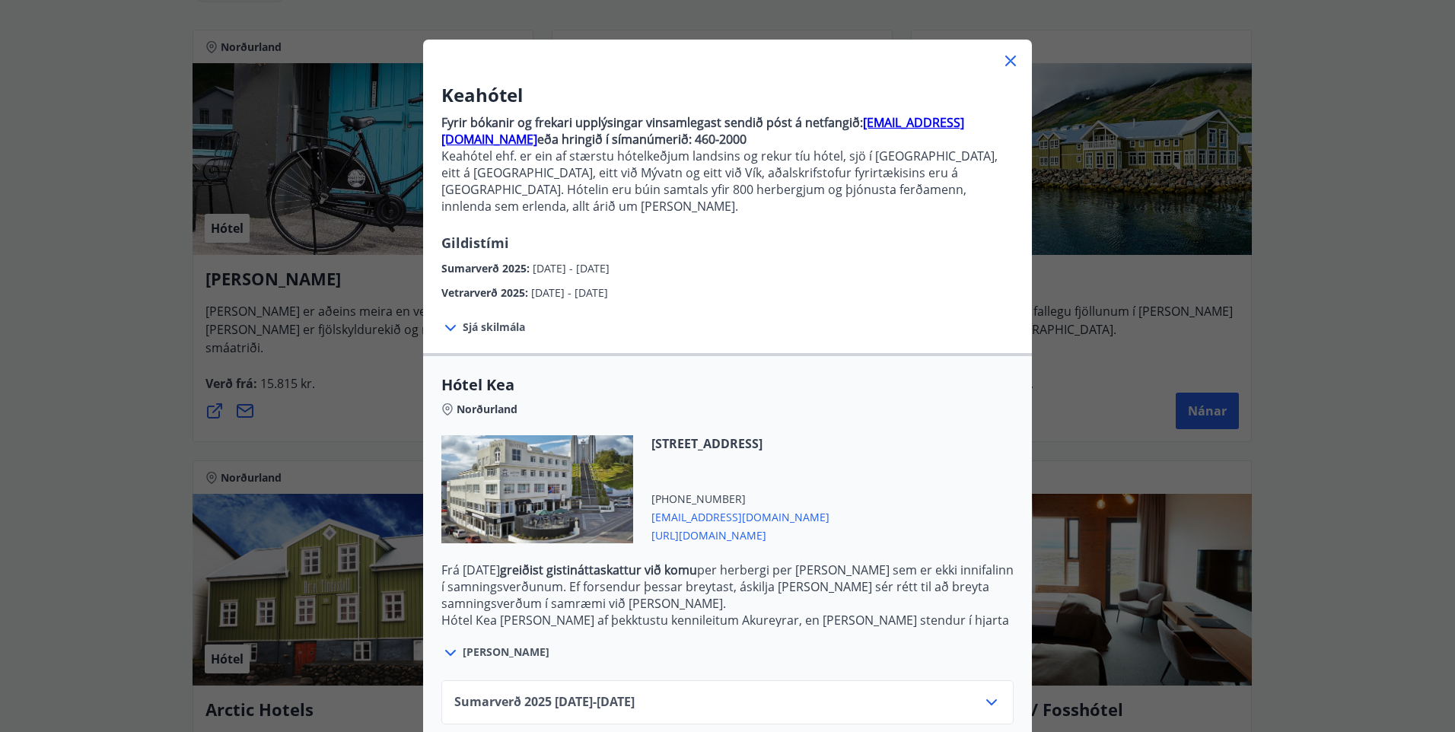
scroll to position [120, 0]
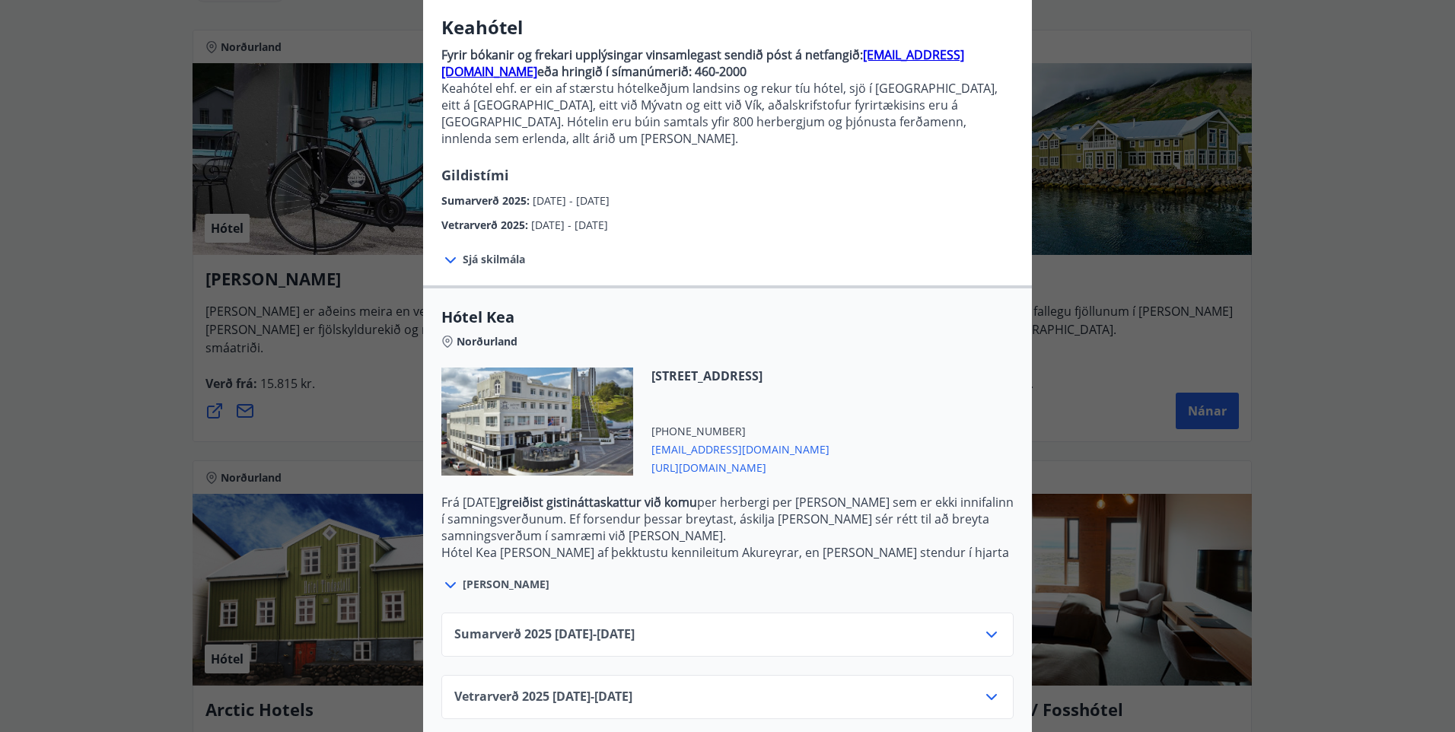
click at [858, 613] on div "Sumarverð [PHONE_NUMBER][DATE] - [DATE]" at bounding box center [727, 635] width 572 height 44
click at [984, 626] on icon at bounding box center [992, 635] width 18 height 18
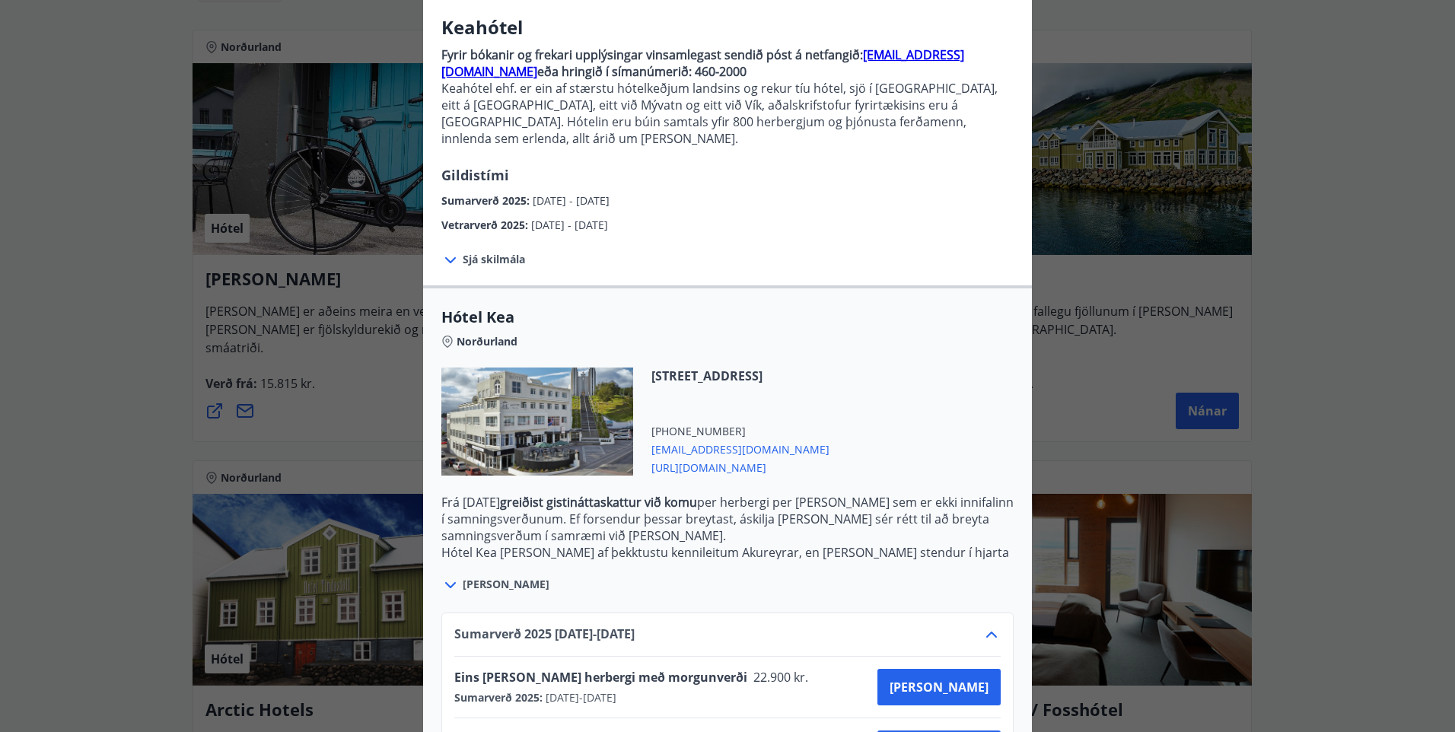
click at [445, 576] on icon at bounding box center [450, 585] width 18 height 18
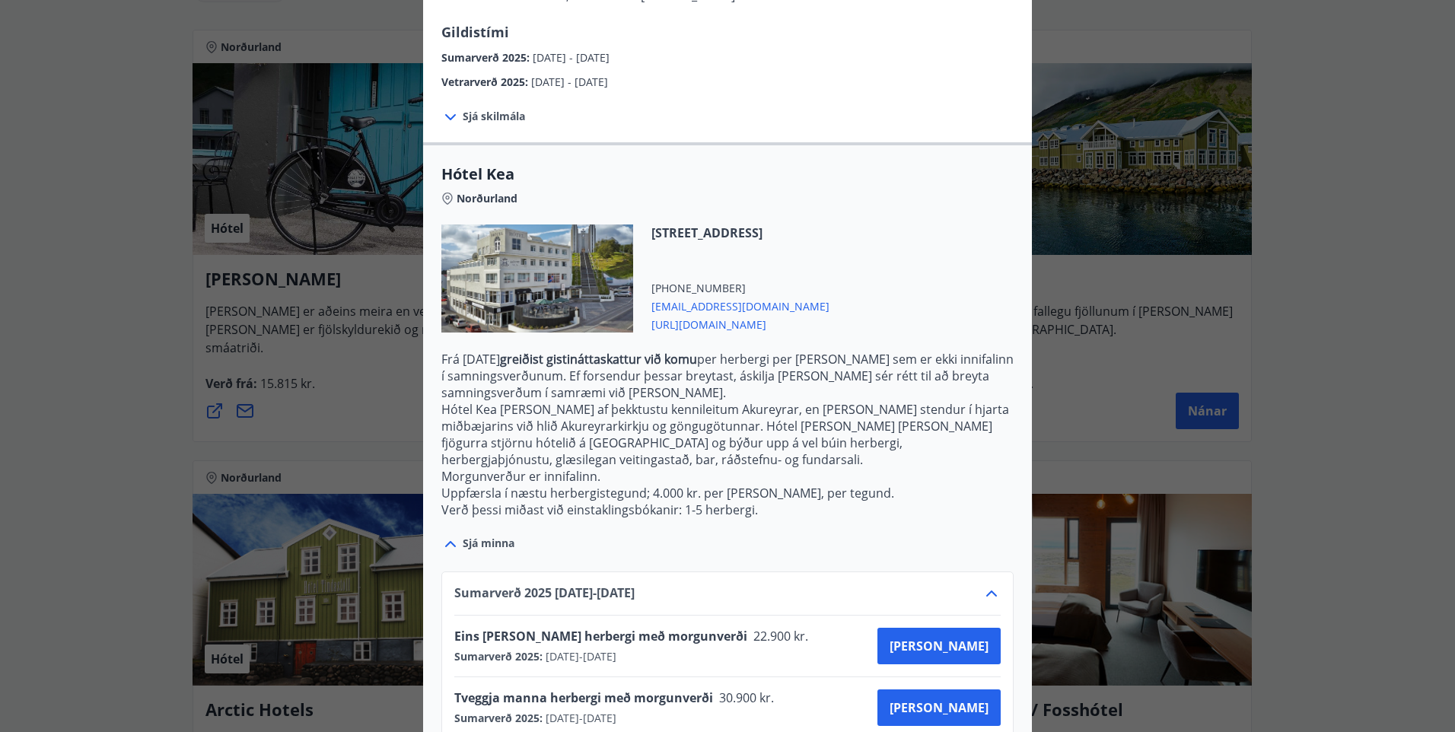
scroll to position [328, 0]
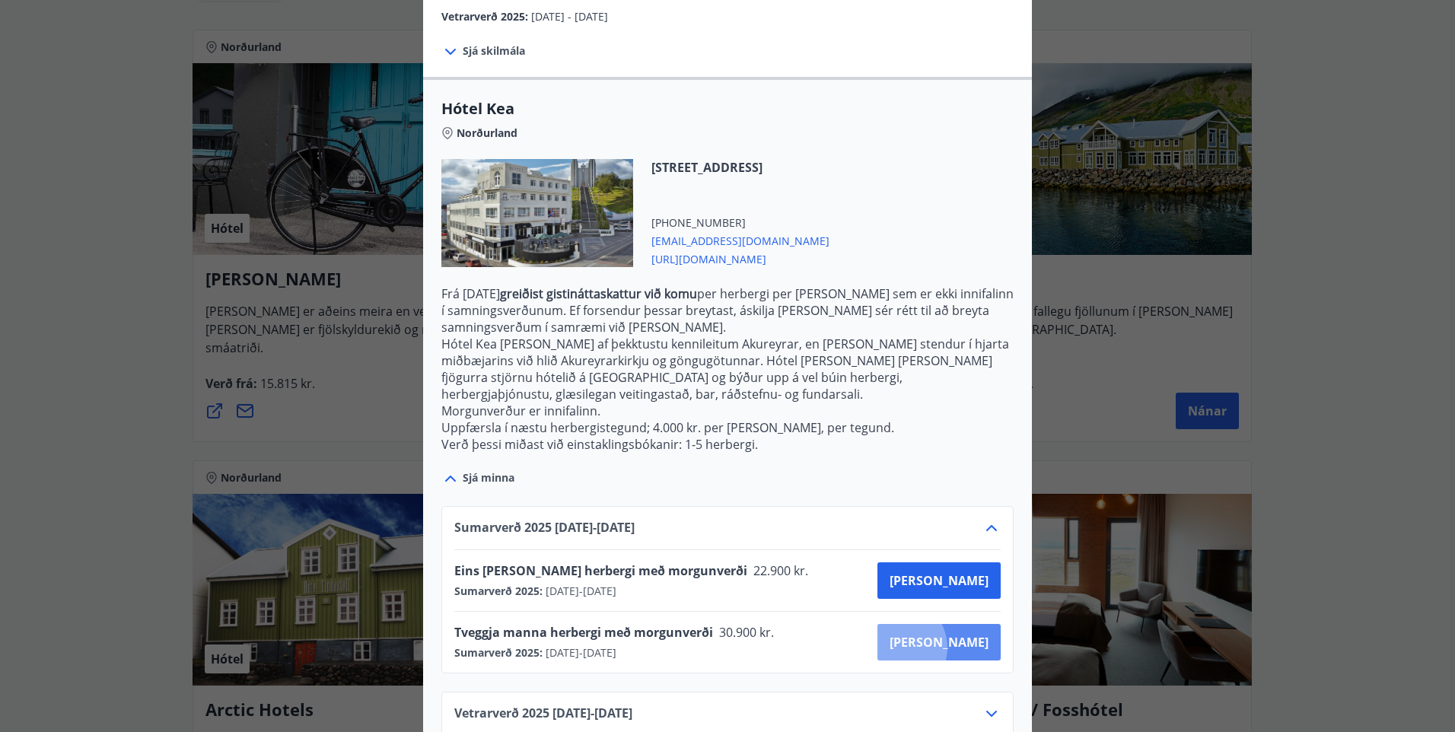
click at [952, 634] on span "[PERSON_NAME]" at bounding box center [939, 642] width 99 height 17
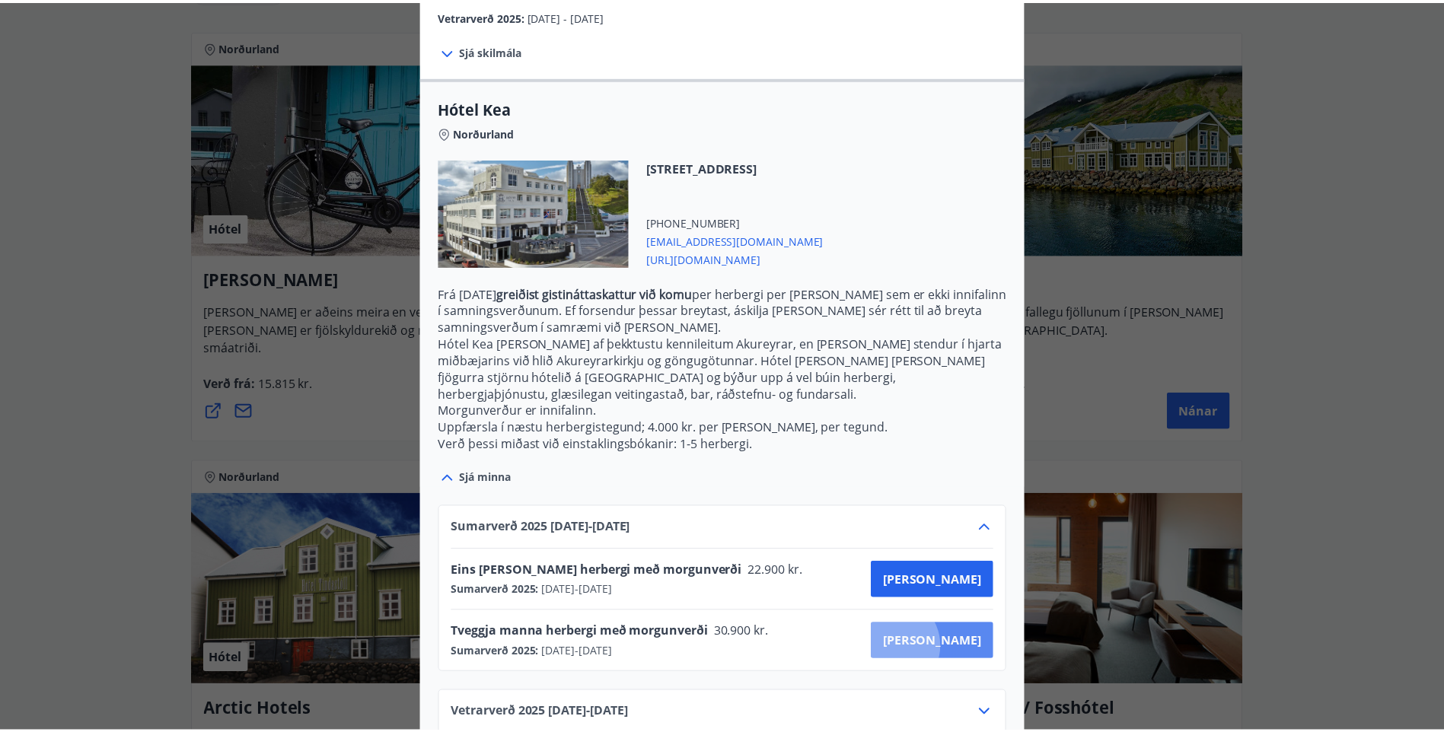
scroll to position [2, 0]
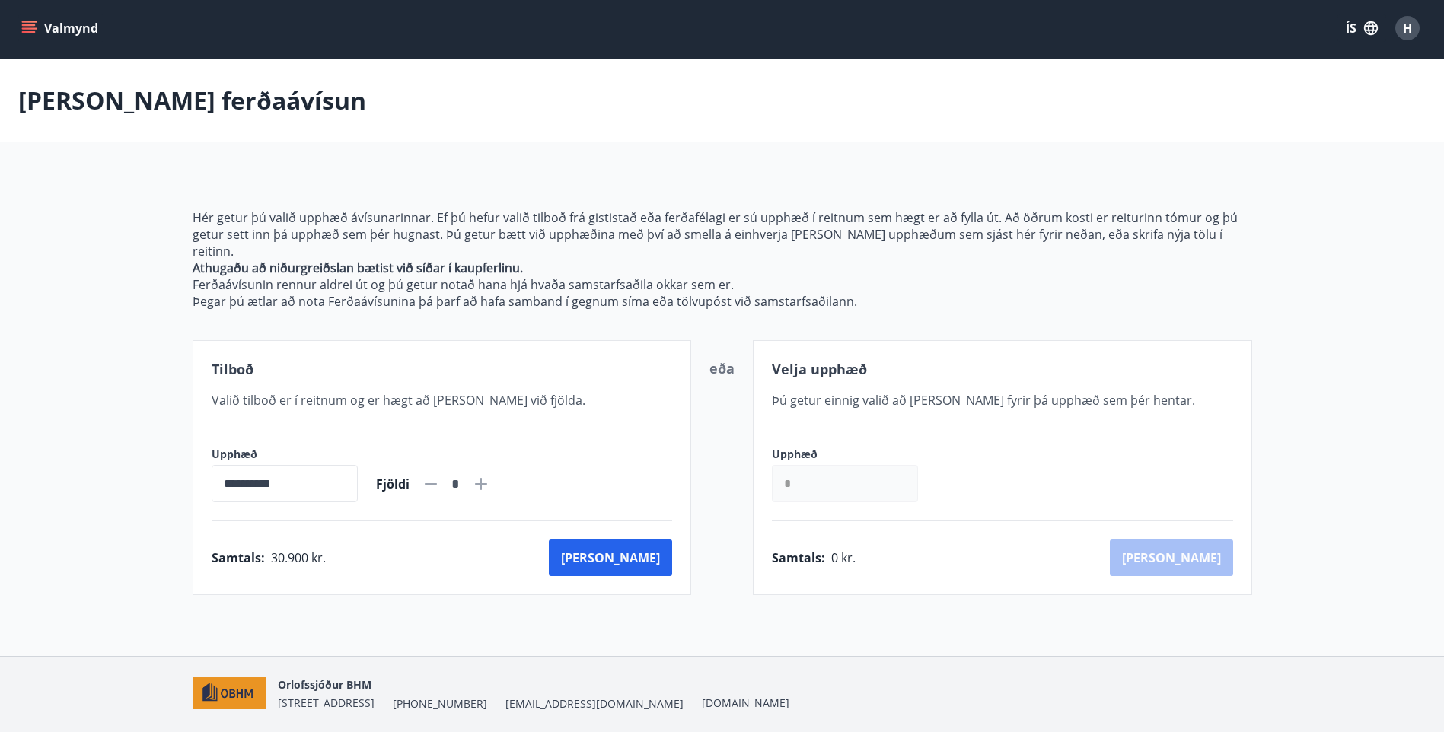
click at [490, 475] on icon at bounding box center [481, 484] width 18 height 18
type input "*"
click at [653, 540] on button "[PERSON_NAME]" at bounding box center [610, 558] width 123 height 37
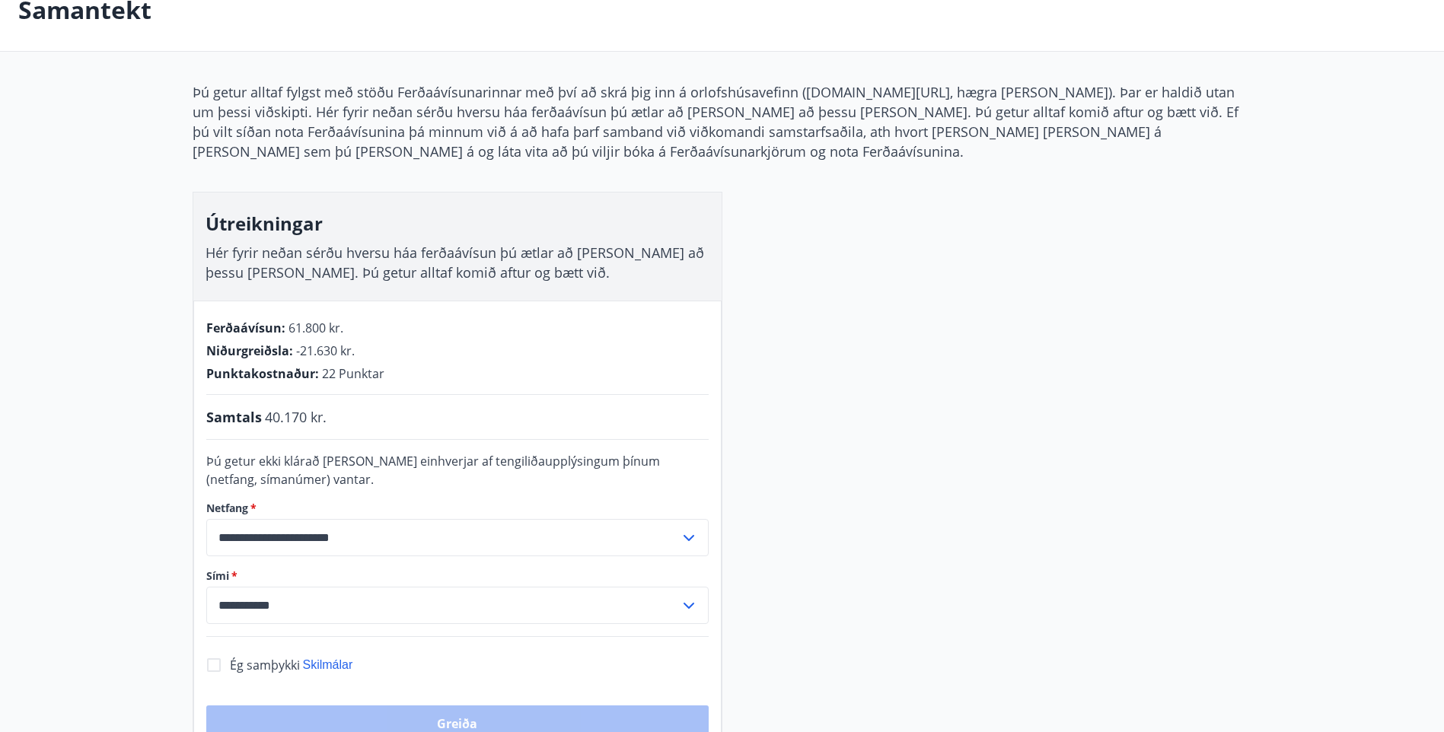
scroll to position [89, 0]
